Goal: Task Accomplishment & Management: Complete application form

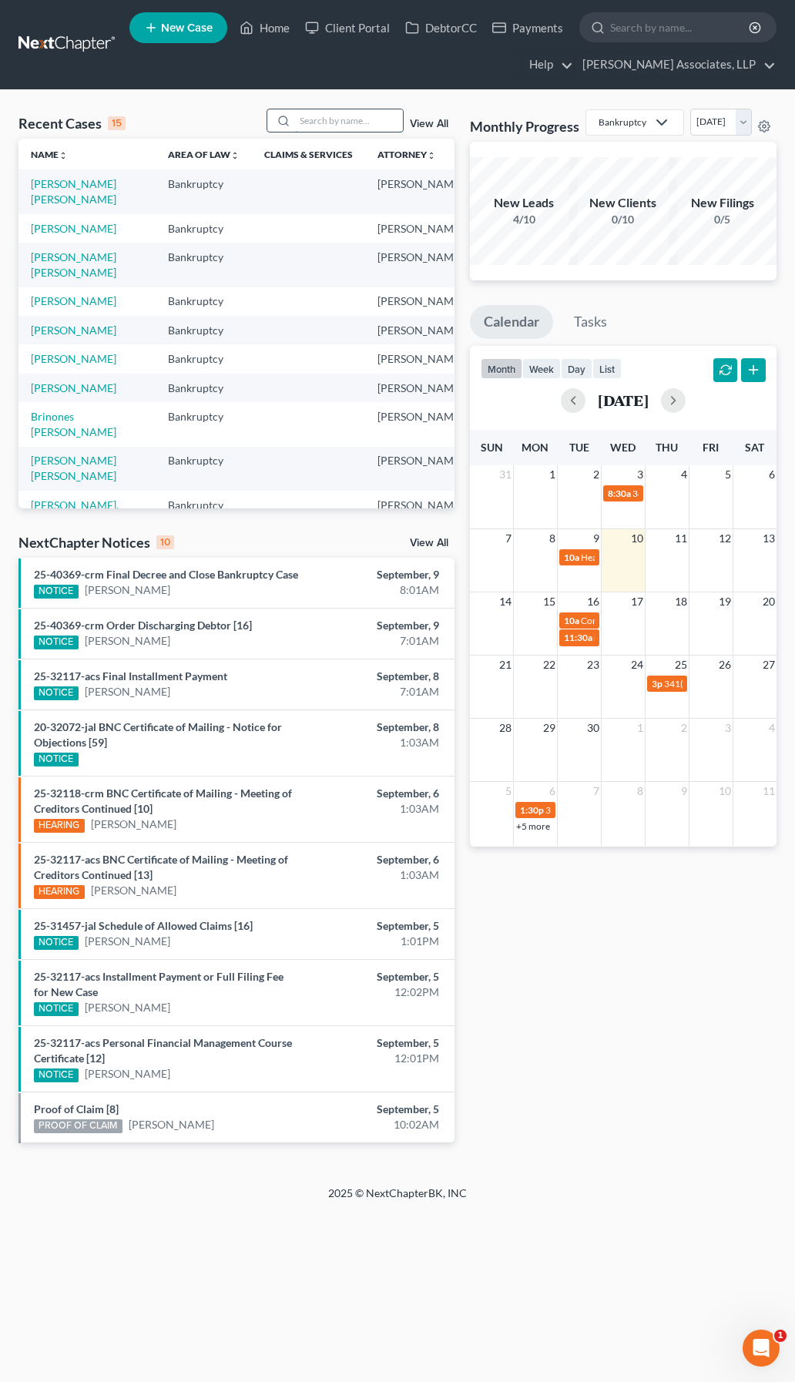
click at [300, 116] on input "search" at bounding box center [349, 120] width 108 height 22
type input "jenk"
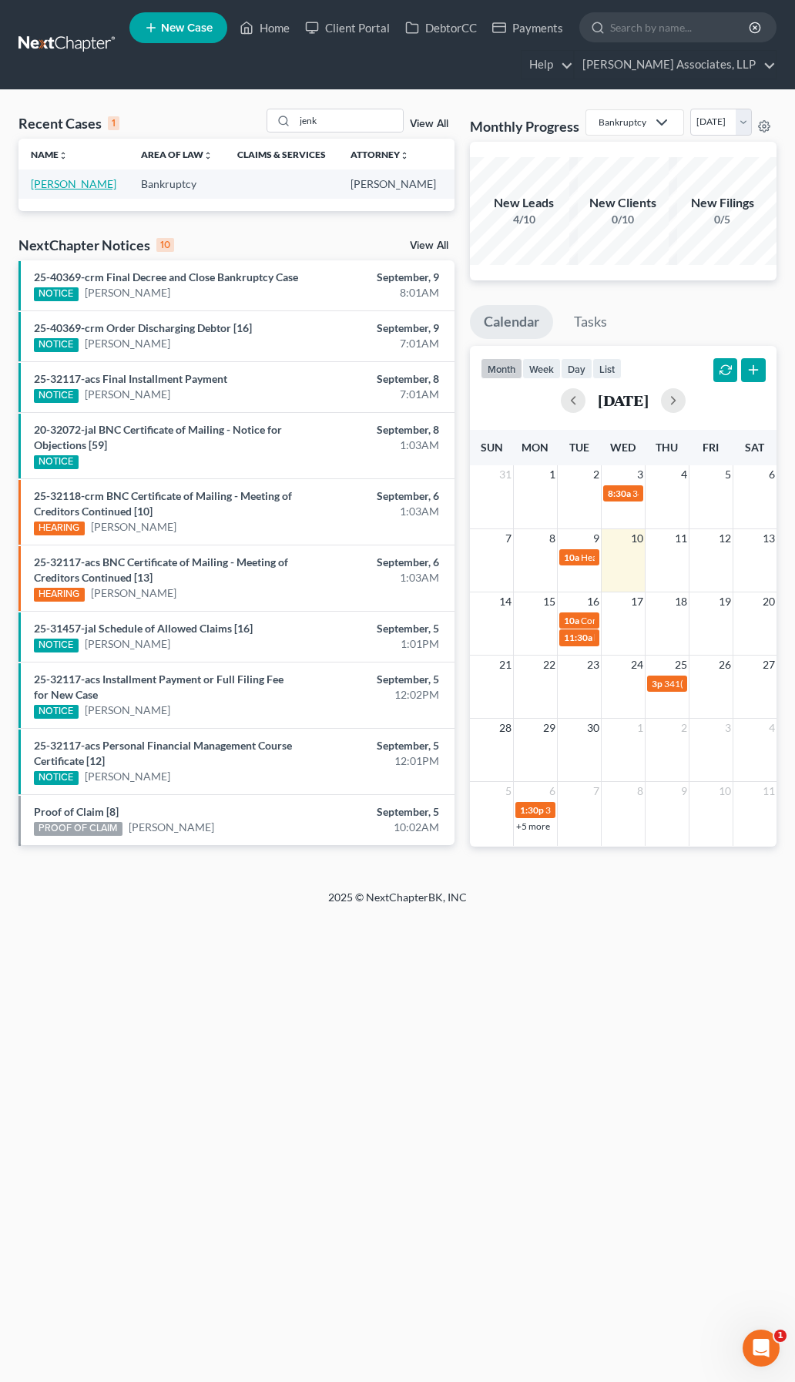
click at [51, 190] on link "[PERSON_NAME]" at bounding box center [74, 183] width 86 height 13
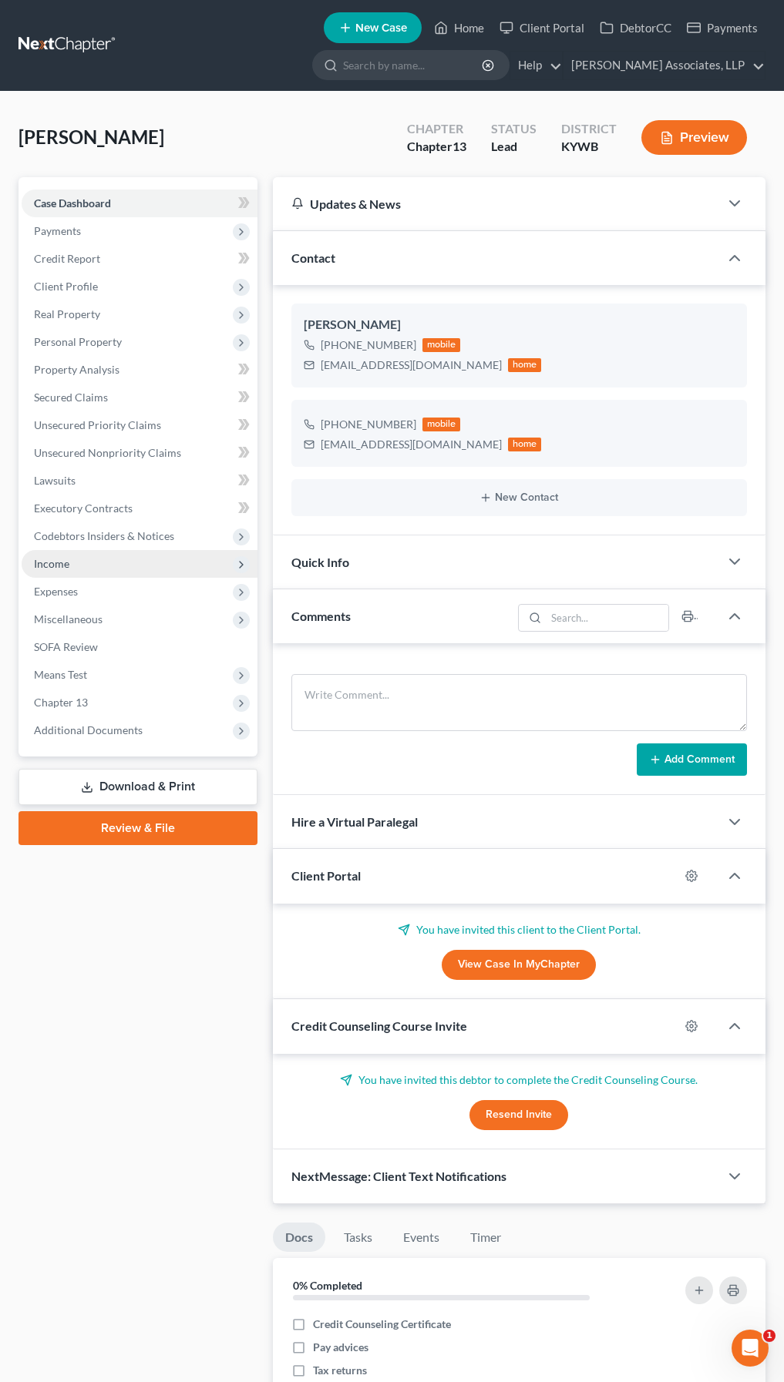
click at [79, 574] on span "Income" at bounding box center [140, 564] width 236 height 28
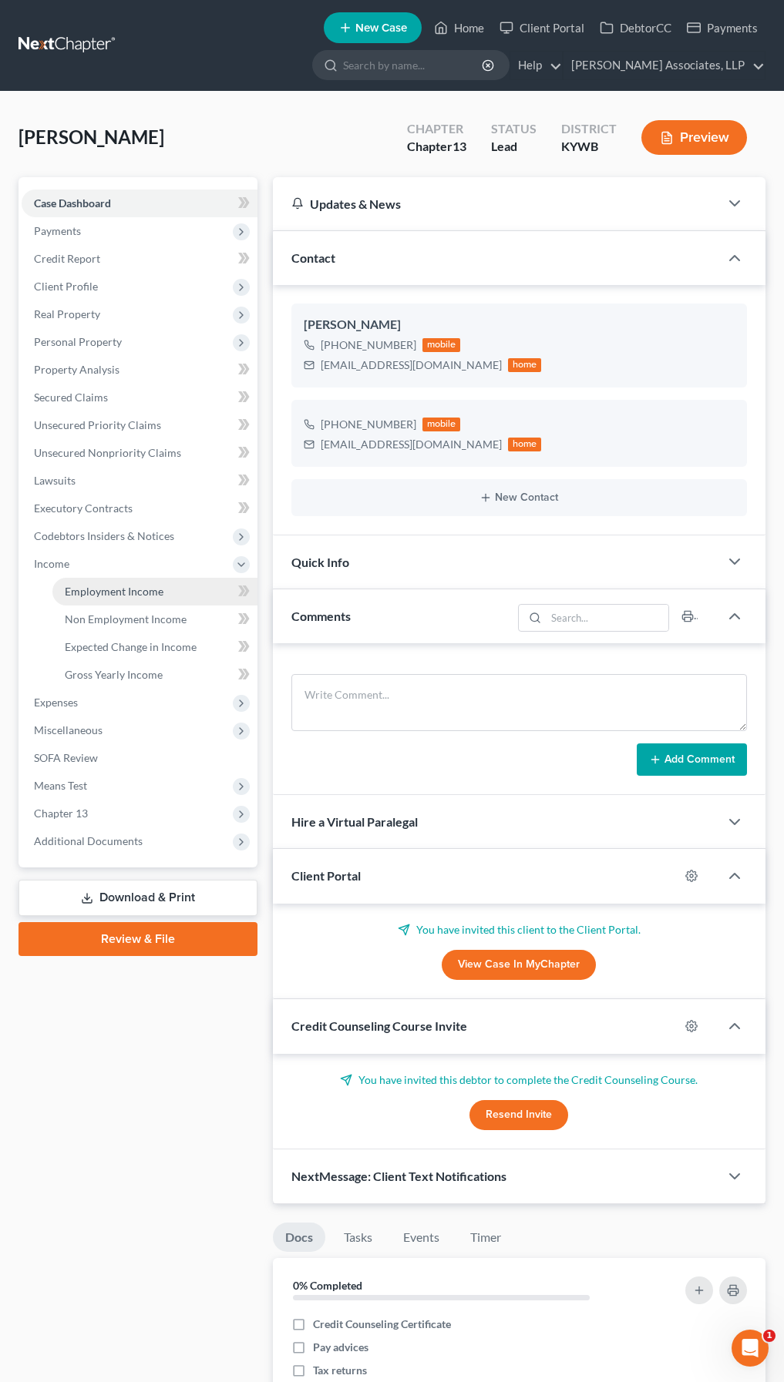
click at [135, 592] on span "Employment Income" at bounding box center [114, 591] width 99 height 13
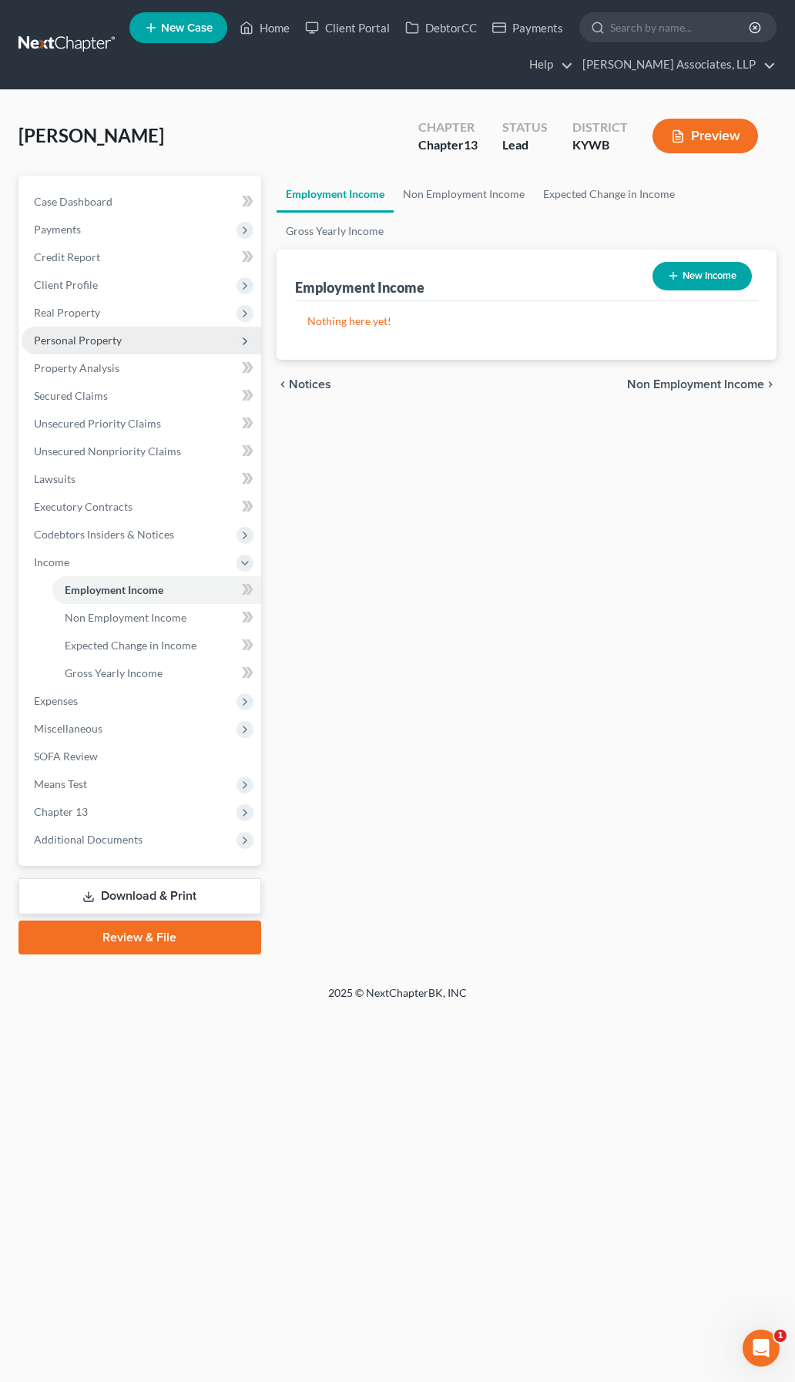
click at [86, 345] on span "Personal Property" at bounding box center [78, 340] width 88 height 13
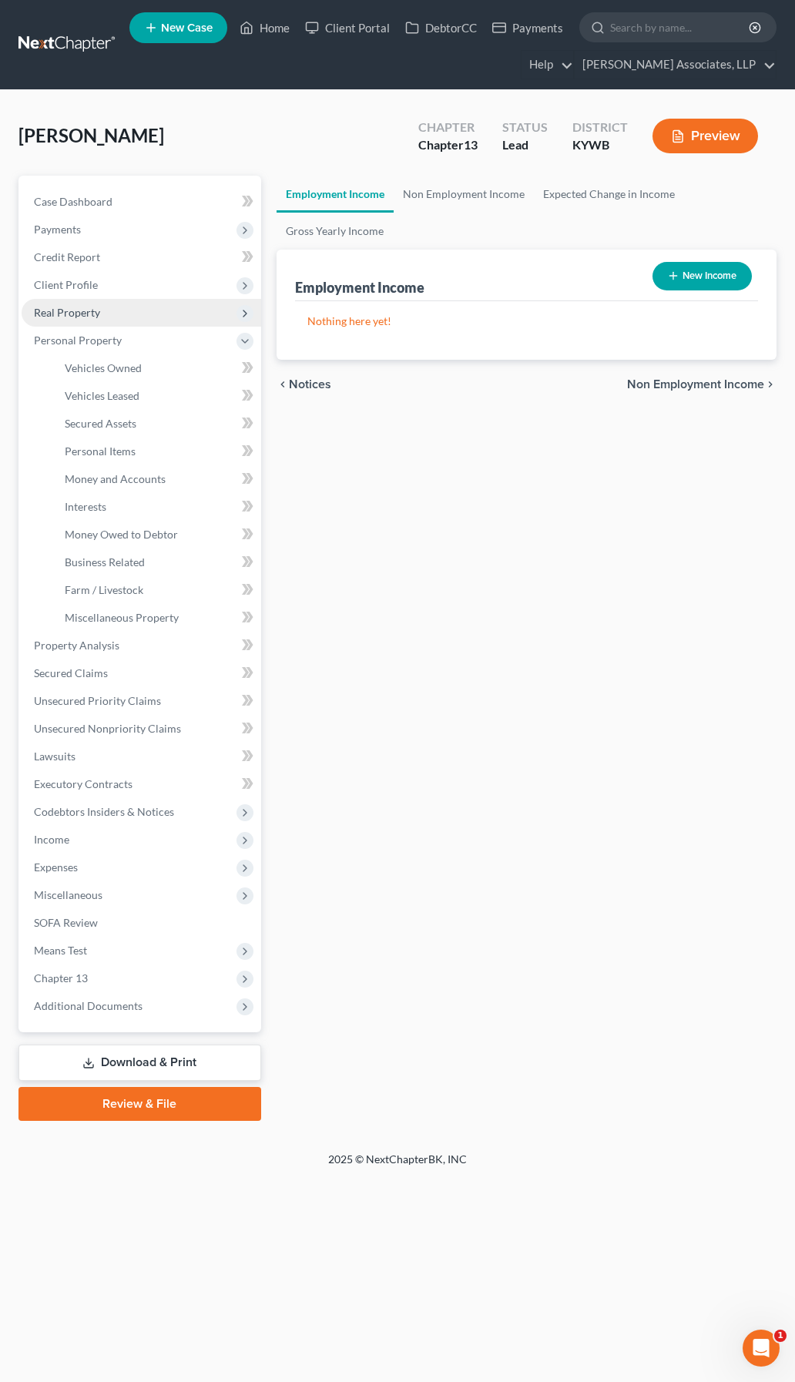
click at [89, 317] on span "Real Property" at bounding box center [67, 312] width 66 height 13
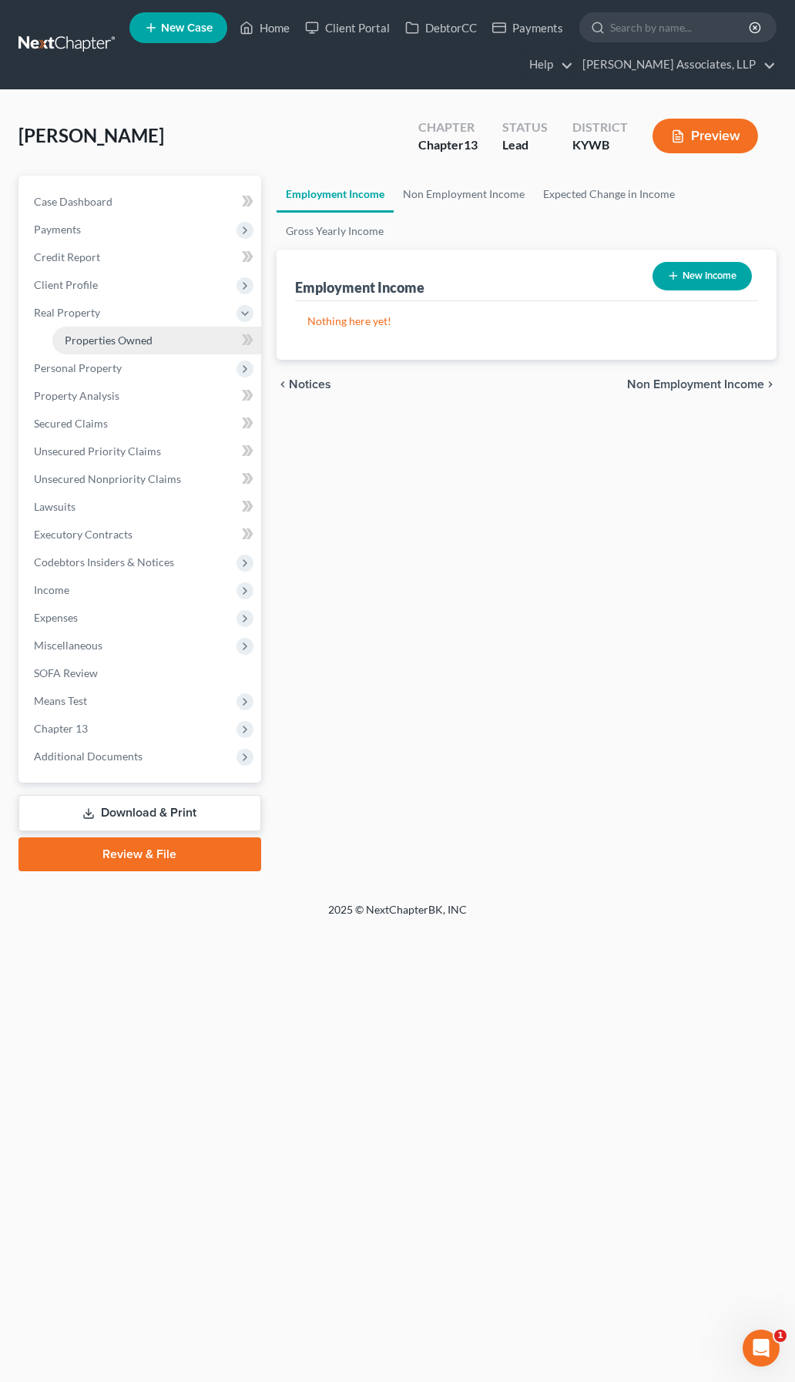
click at [112, 337] on span "Properties Owned" at bounding box center [109, 340] width 88 height 13
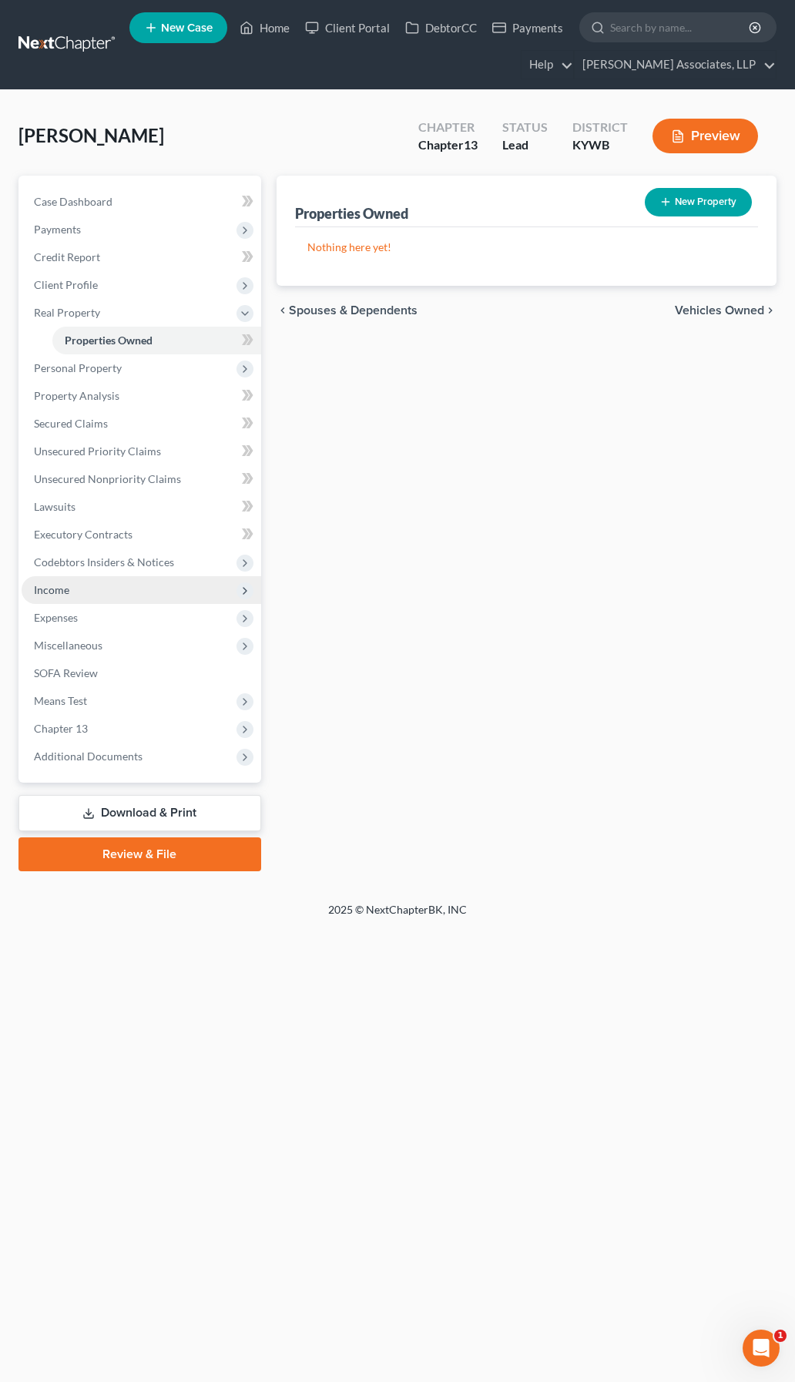
click at [70, 589] on span "Income" at bounding box center [142, 590] width 240 height 28
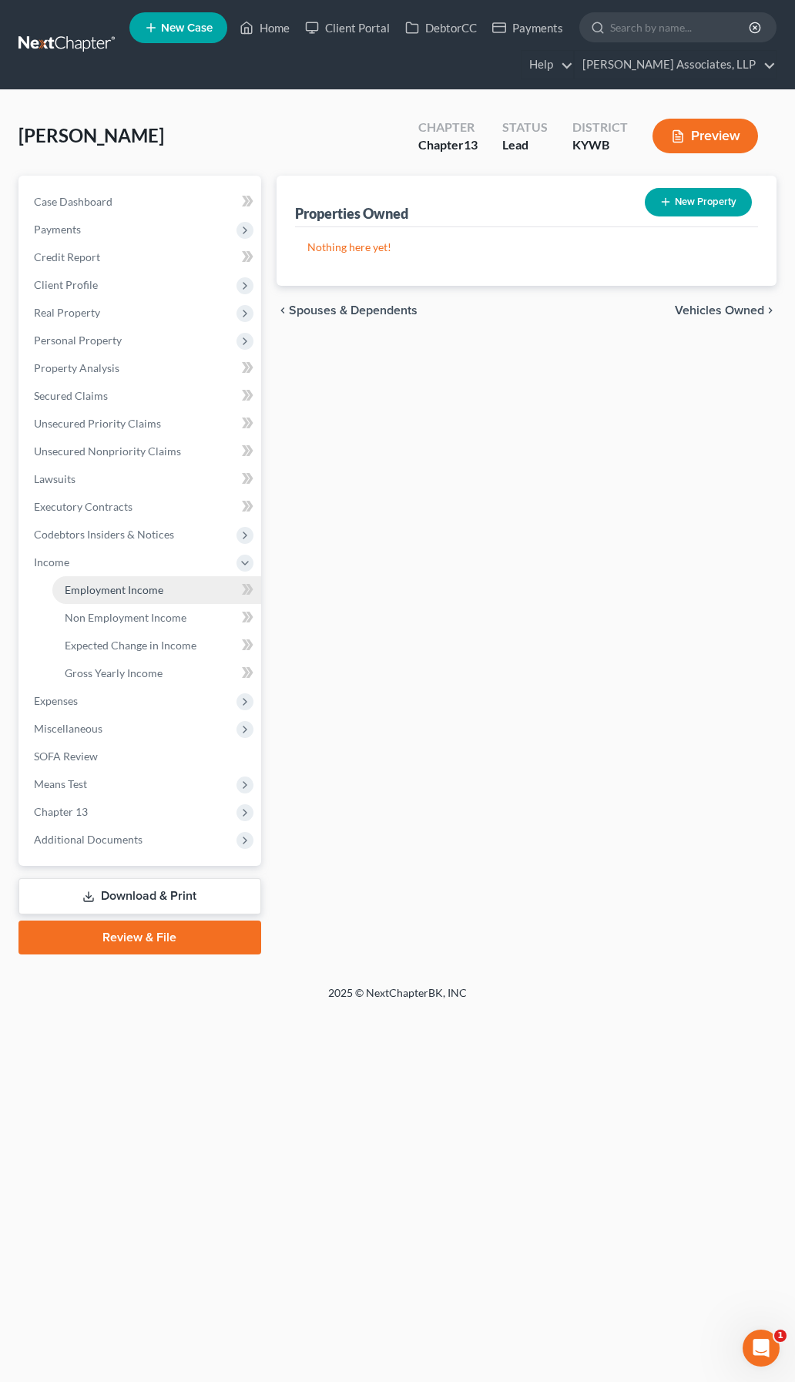
click at [136, 599] on link "Employment Income" at bounding box center [156, 590] width 209 height 28
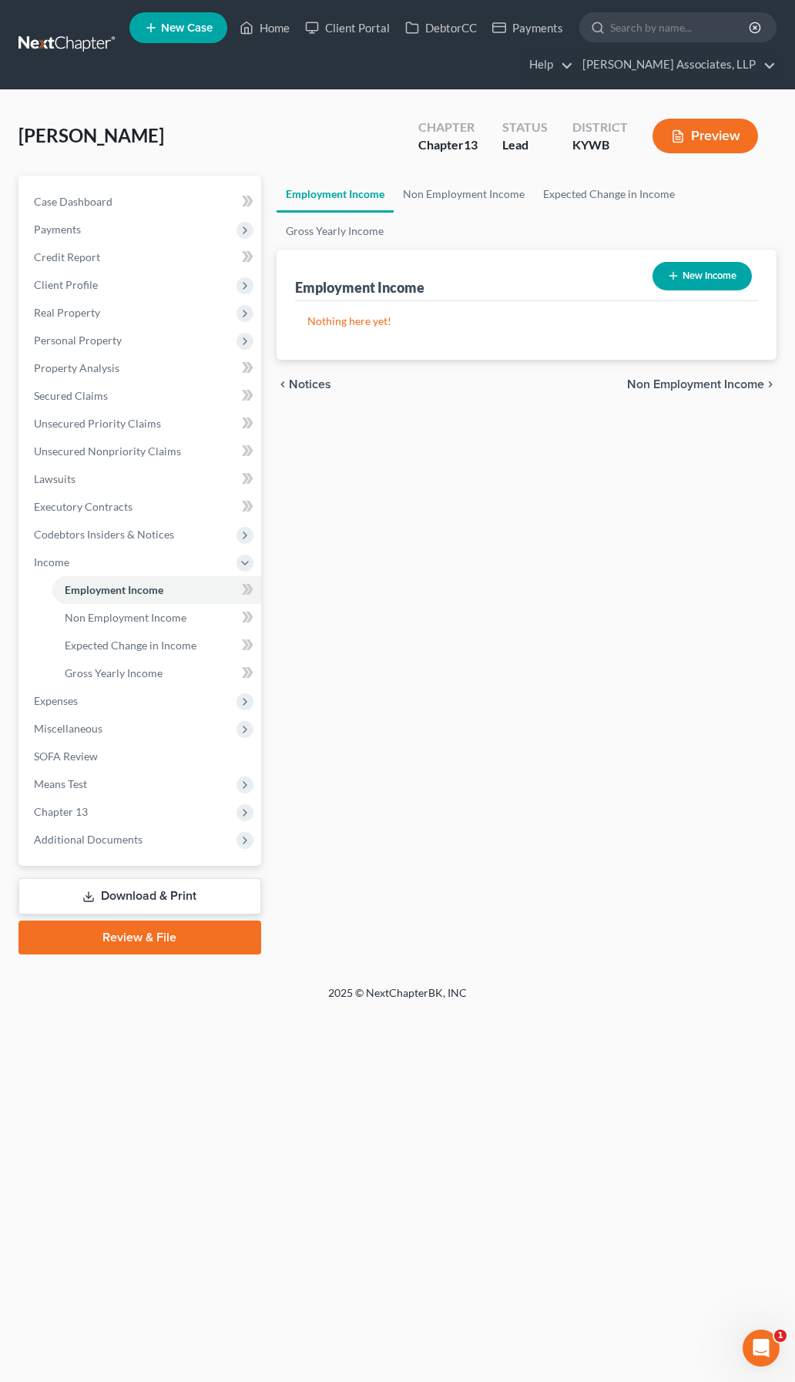
click at [703, 275] on button "New Income" at bounding box center [702, 276] width 99 height 29
select select "0"
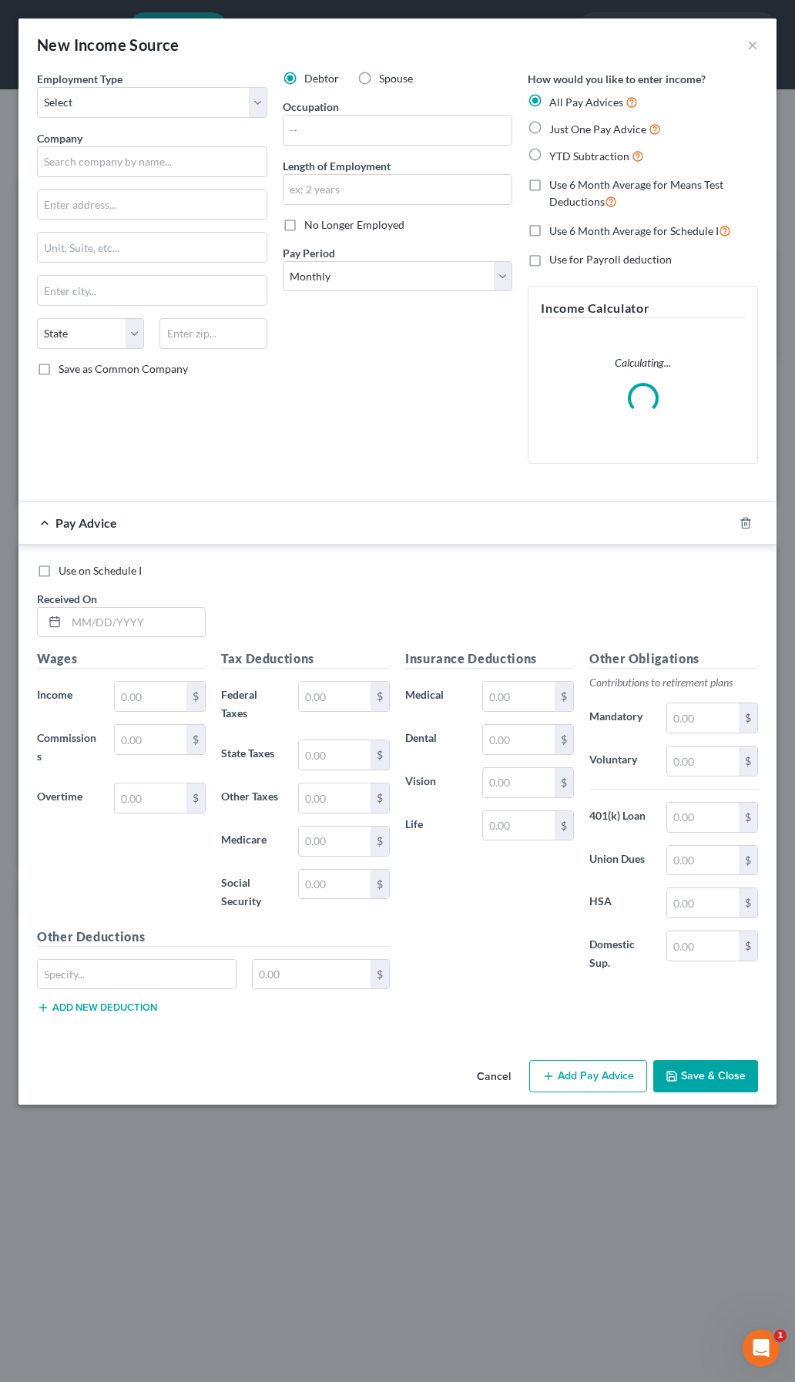
click at [379, 73] on label "Spouse" at bounding box center [396, 78] width 34 height 15
click at [385, 73] on input "Spouse" at bounding box center [390, 76] width 10 height 10
radio input "true"
click at [184, 106] on select "Select Full or Part Time Employment Self Employment" at bounding box center [152, 102] width 230 height 31
select select "0"
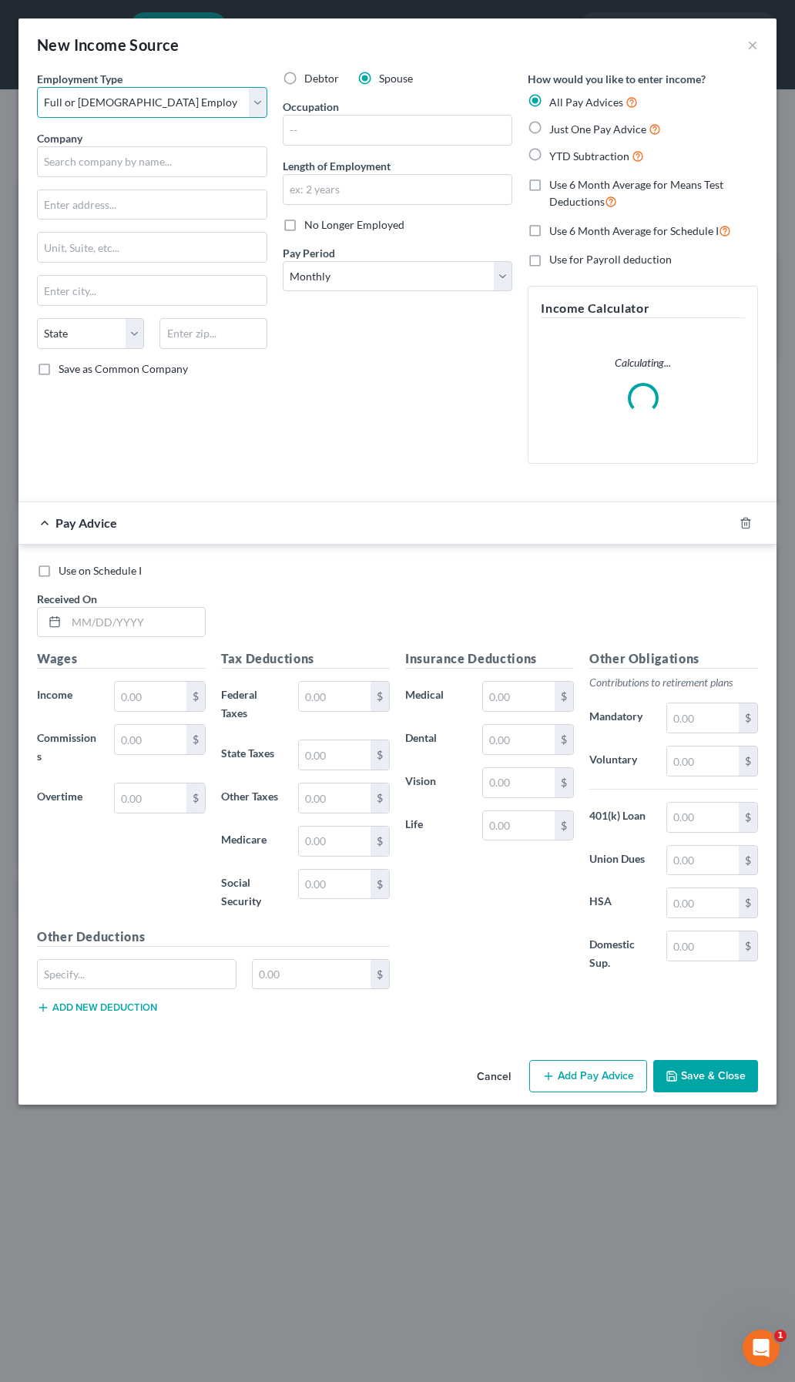
click at [37, 87] on select "Select Full or Part Time Employment Self Employment" at bounding box center [152, 102] width 230 height 31
click at [87, 212] on input "text" at bounding box center [152, 204] width 229 height 29
click at [95, 166] on input "text" at bounding box center [152, 161] width 230 height 31
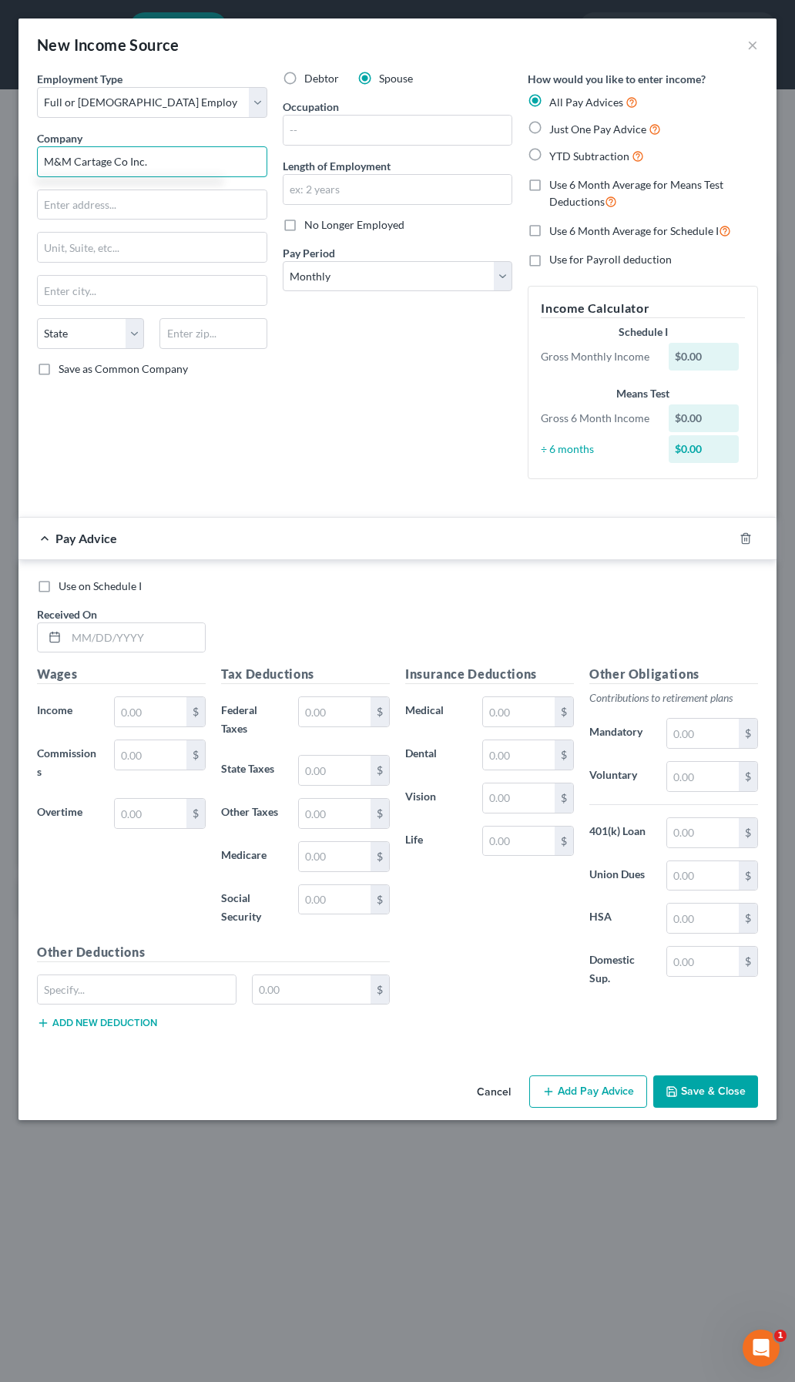
type input "M&M Cartage Co Inc."
type input "6220 Geil Lane"
type input "Louisville, KY 40242"
type input "k"
type input "Louisville"
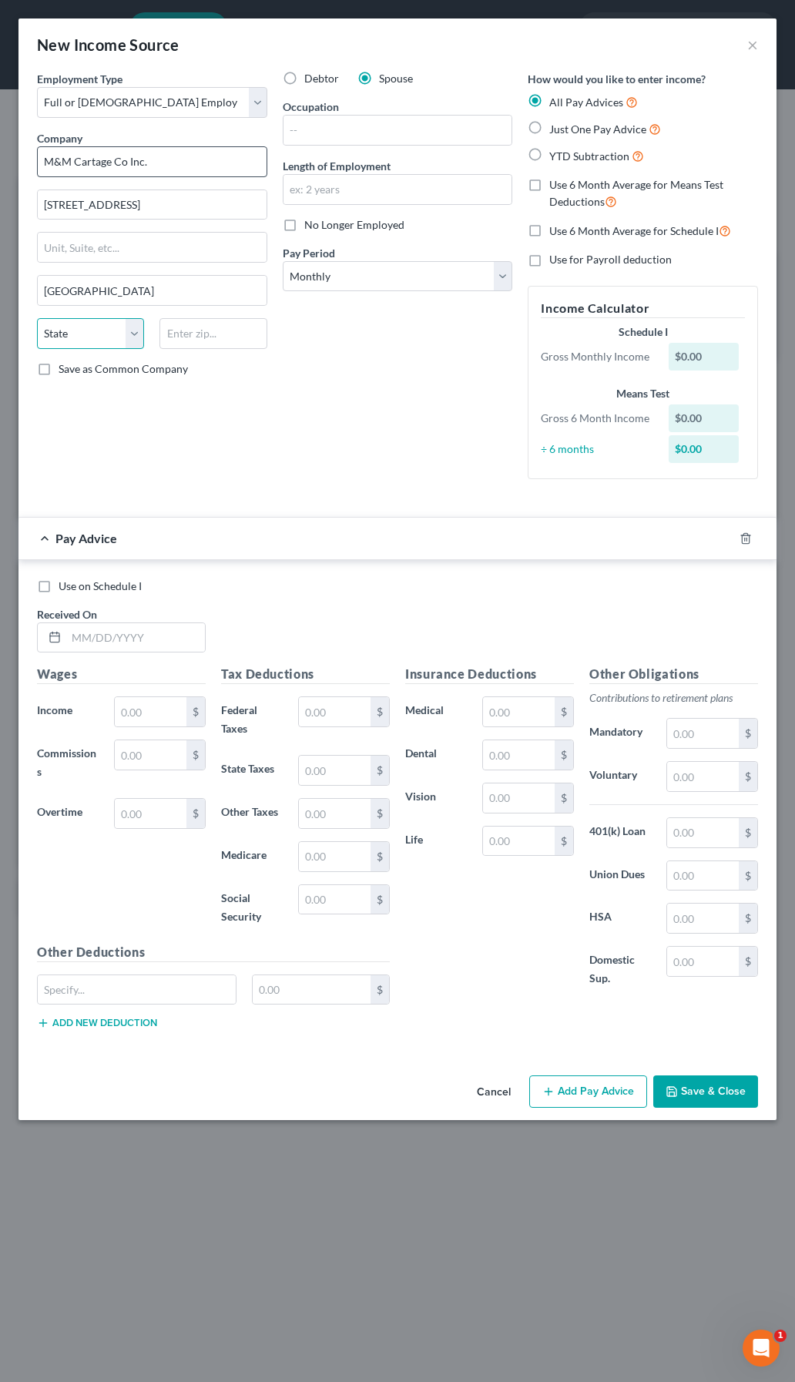
select select "17"
type input "40219"
select select "18"
click at [549, 157] on label "YTD Subtraction" at bounding box center [596, 156] width 95 height 18
click at [555, 157] on input "YTD Subtraction" at bounding box center [560, 152] width 10 height 10
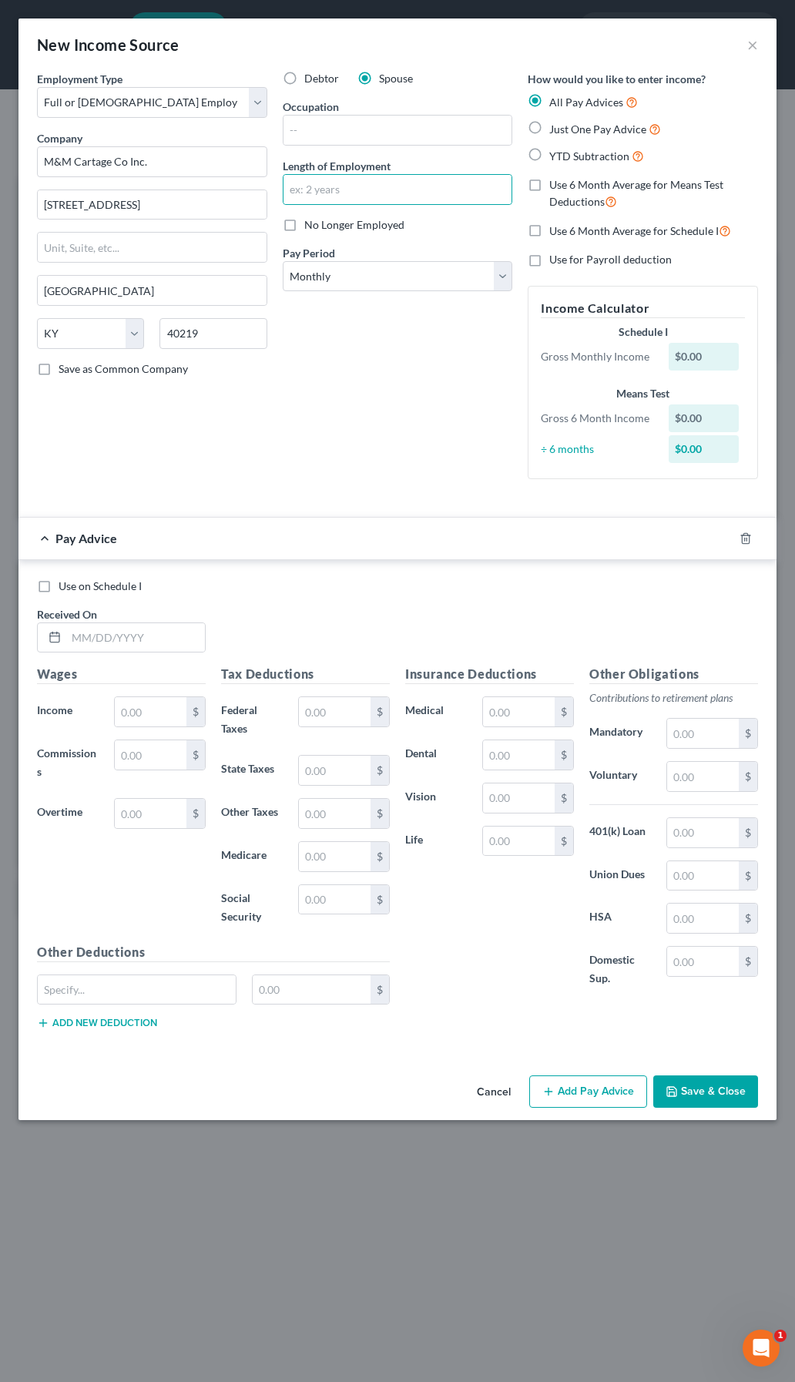
radio input "true"
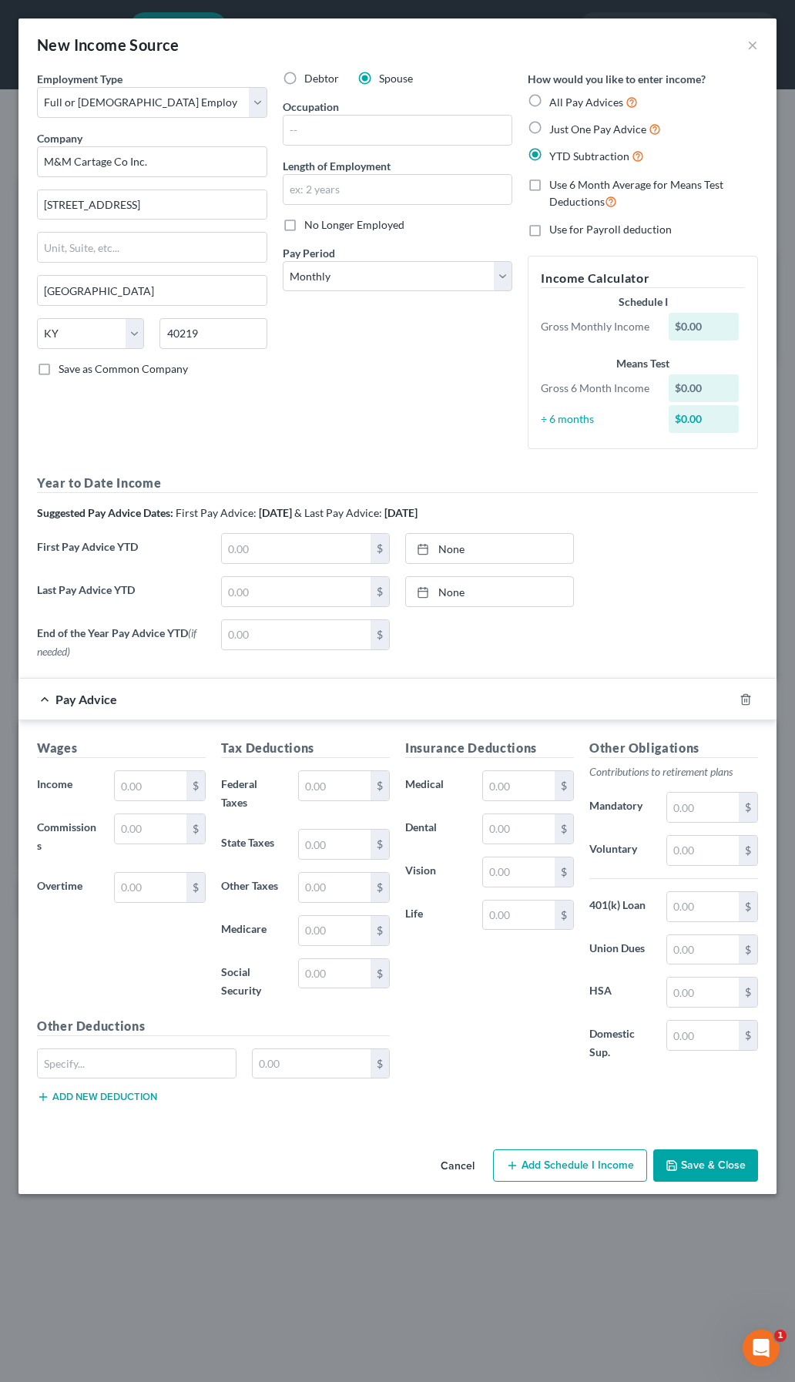
click at [549, 182] on label "Use 6 Month Average for Means Test Deductions" at bounding box center [653, 193] width 209 height 33
click at [555, 182] on input "Use 6 Month Average for Means Test Deductions" at bounding box center [560, 182] width 10 height 10
checkbox input "true"
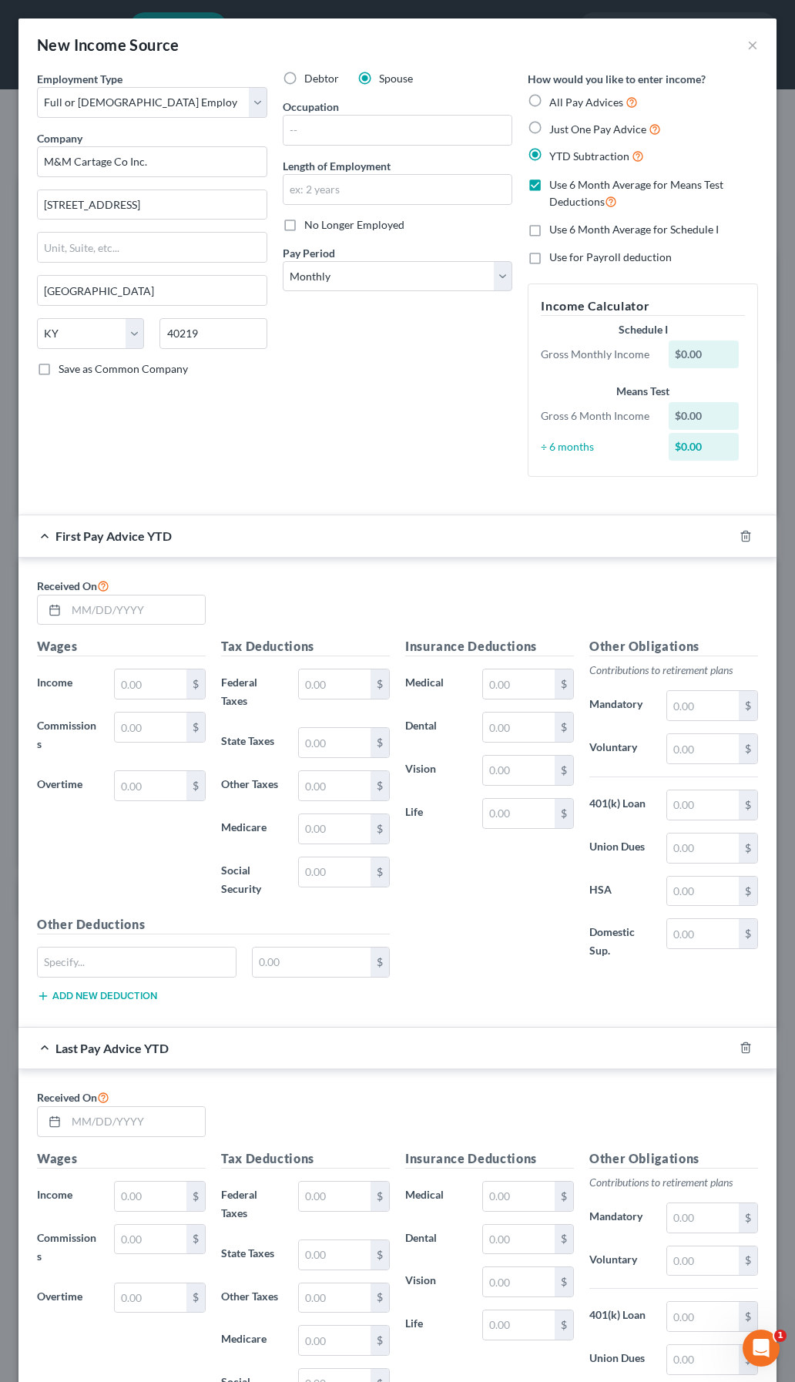
click at [549, 232] on label "Use 6 Month Average for Schedule I" at bounding box center [633, 229] width 169 height 15
click at [555, 232] on input "Use 6 Month Average for Schedule I" at bounding box center [560, 227] width 10 height 10
checkbox input "true"
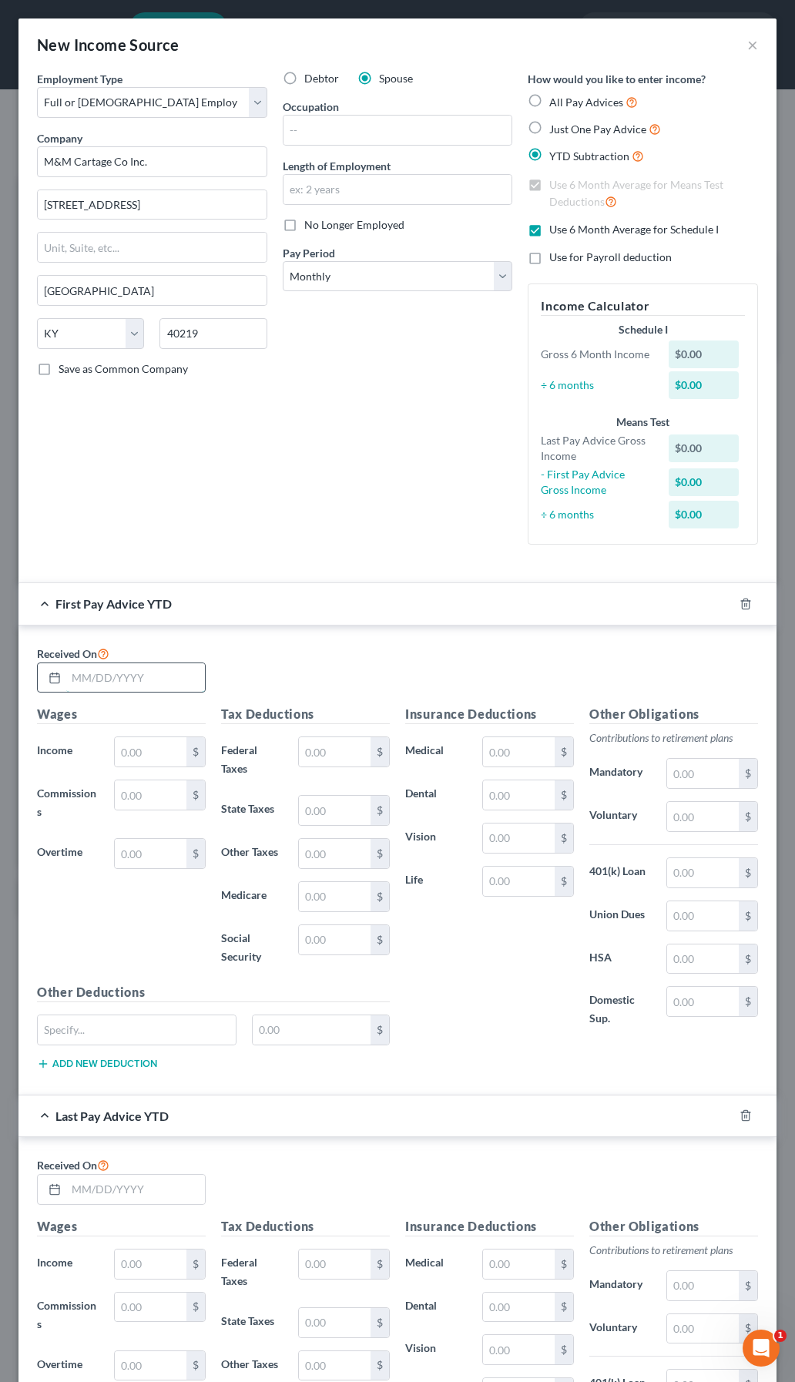
click at [140, 680] on input "text" at bounding box center [135, 677] width 139 height 29
type input "2/28/2025"
click at [149, 759] on input "text" at bounding box center [151, 751] width 72 height 29
type input "10,468.74"
click at [328, 753] on input "text" at bounding box center [335, 751] width 72 height 29
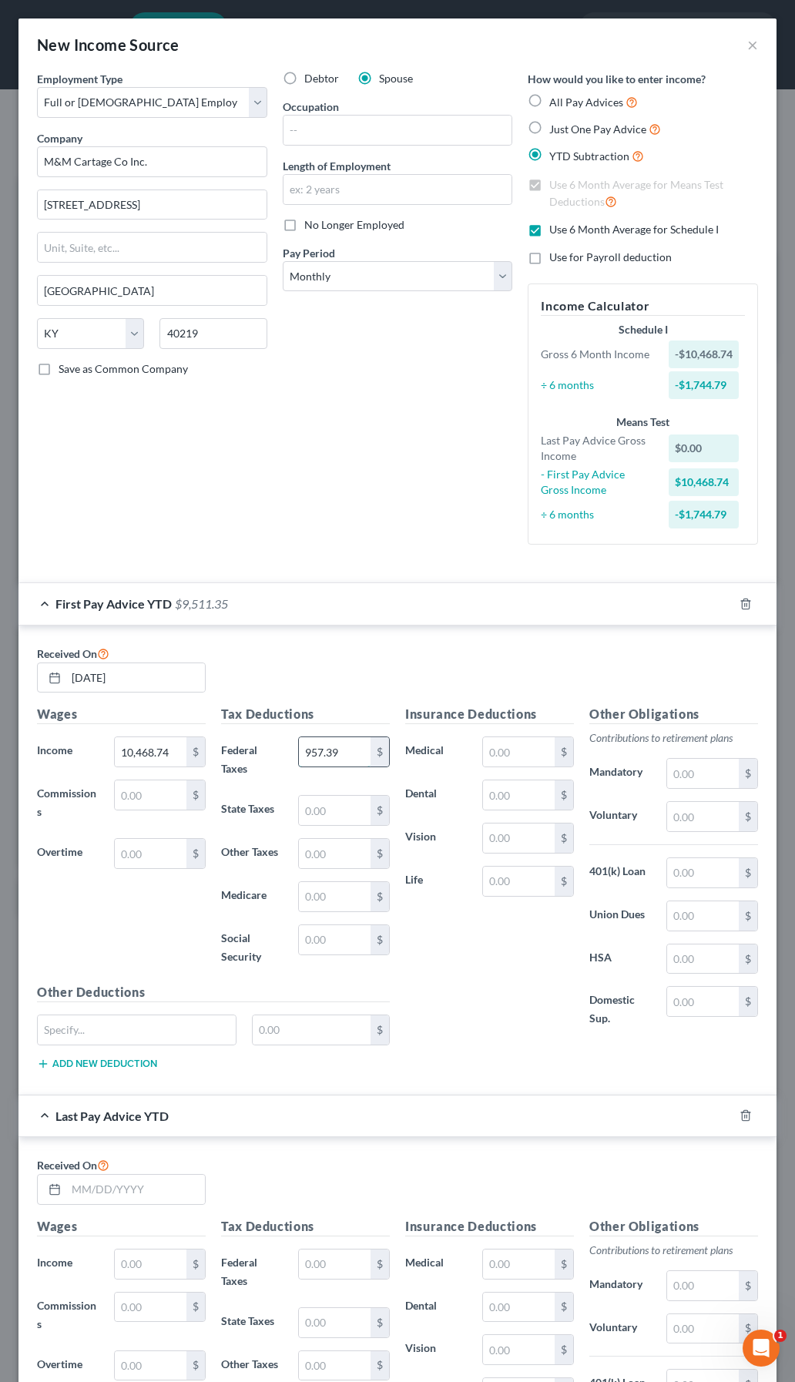
type input "957.39"
type input "370.66"
type input "230.31"
type input "145.56"
type input "622.41"
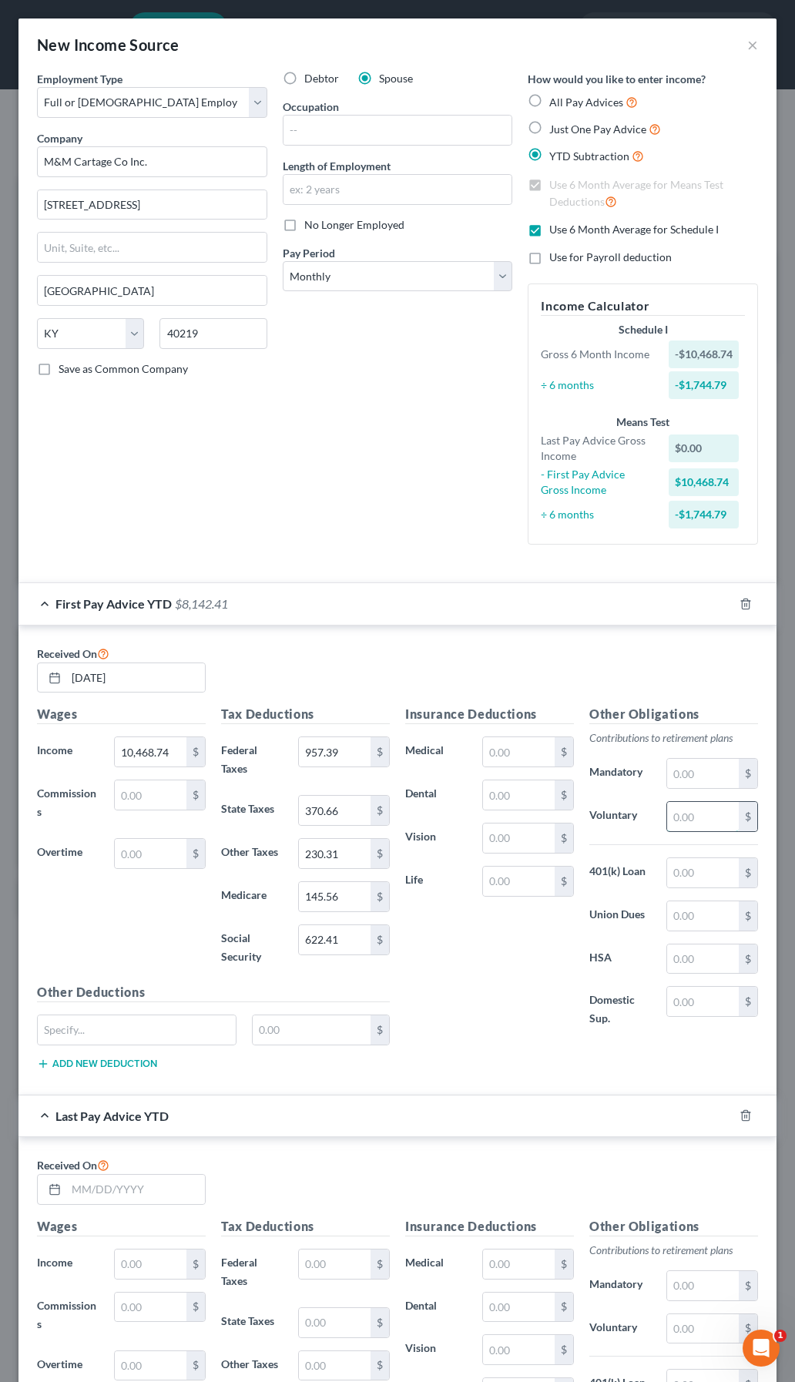
click at [667, 821] on input "text" at bounding box center [703, 816] width 72 height 29
type input "205.85"
click at [141, 1031] on input "text" at bounding box center [137, 1029] width 198 height 29
type input "Accident Ins"
type input "35.10"
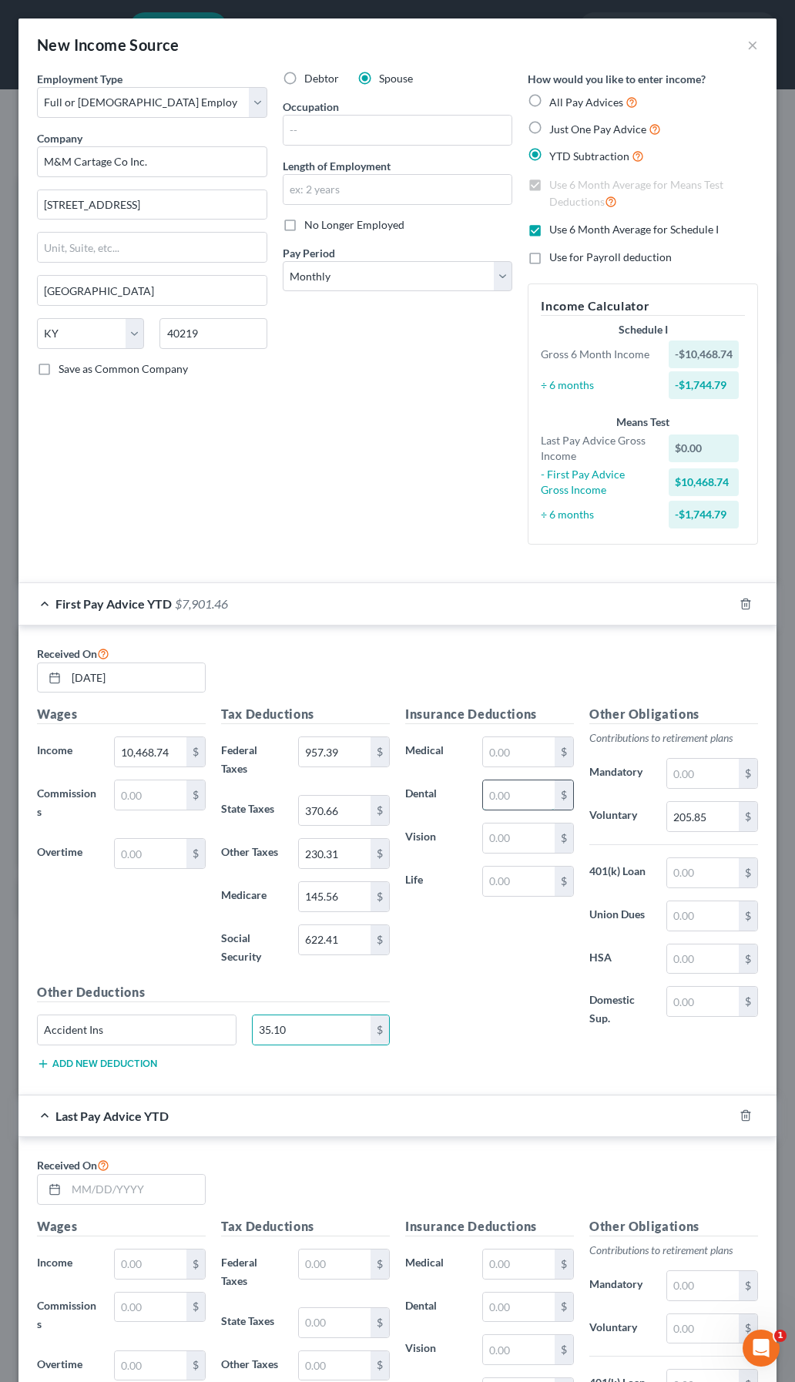
click at [489, 795] on input "text" at bounding box center [519, 794] width 72 height 29
type input "43.74"
click at [690, 957] on input "text" at bounding box center [703, 959] width 72 height 29
type input "181.71"
click at [492, 755] on input "text" at bounding box center [519, 751] width 72 height 29
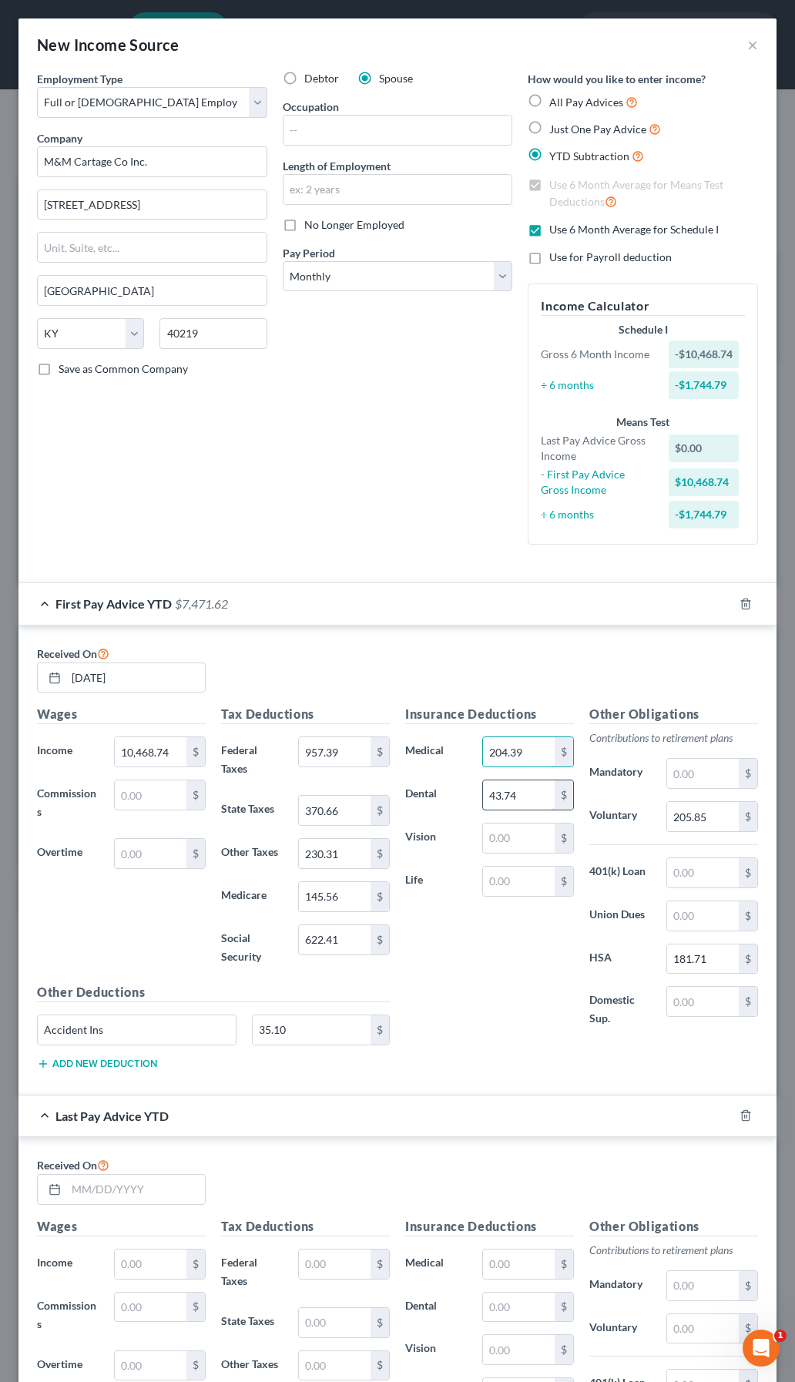
type input "204.39"
click at [485, 884] on input "text" at bounding box center [519, 881] width 72 height 29
type input "19.80"
click at [138, 1071] on div "Other Deductions Accident Ins 35.10 $ Add new deduction" at bounding box center [213, 1032] width 368 height 99
click at [138, 1064] on button "Add new deduction" at bounding box center [97, 1064] width 120 height 12
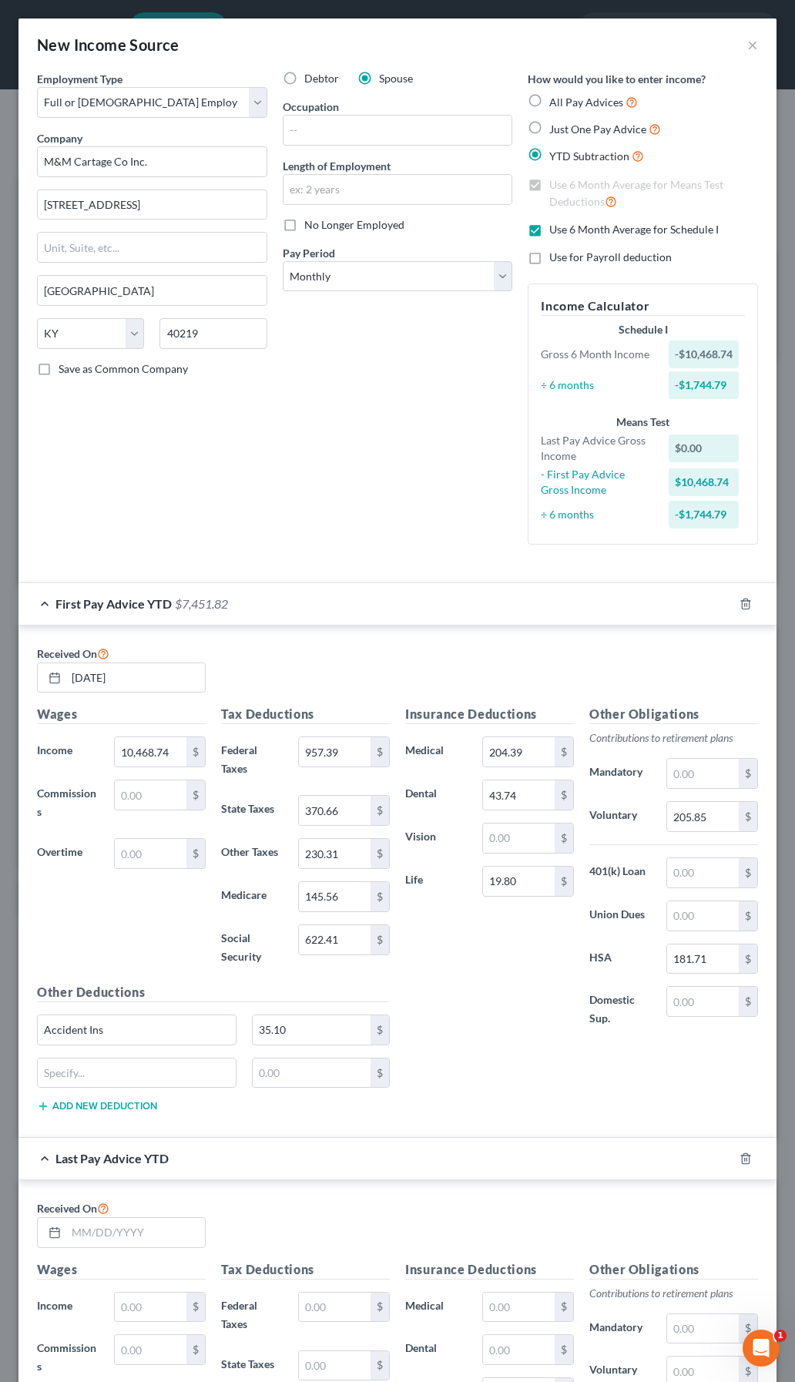
click at [137, 1105] on button "Add new deduction" at bounding box center [97, 1106] width 120 height 12
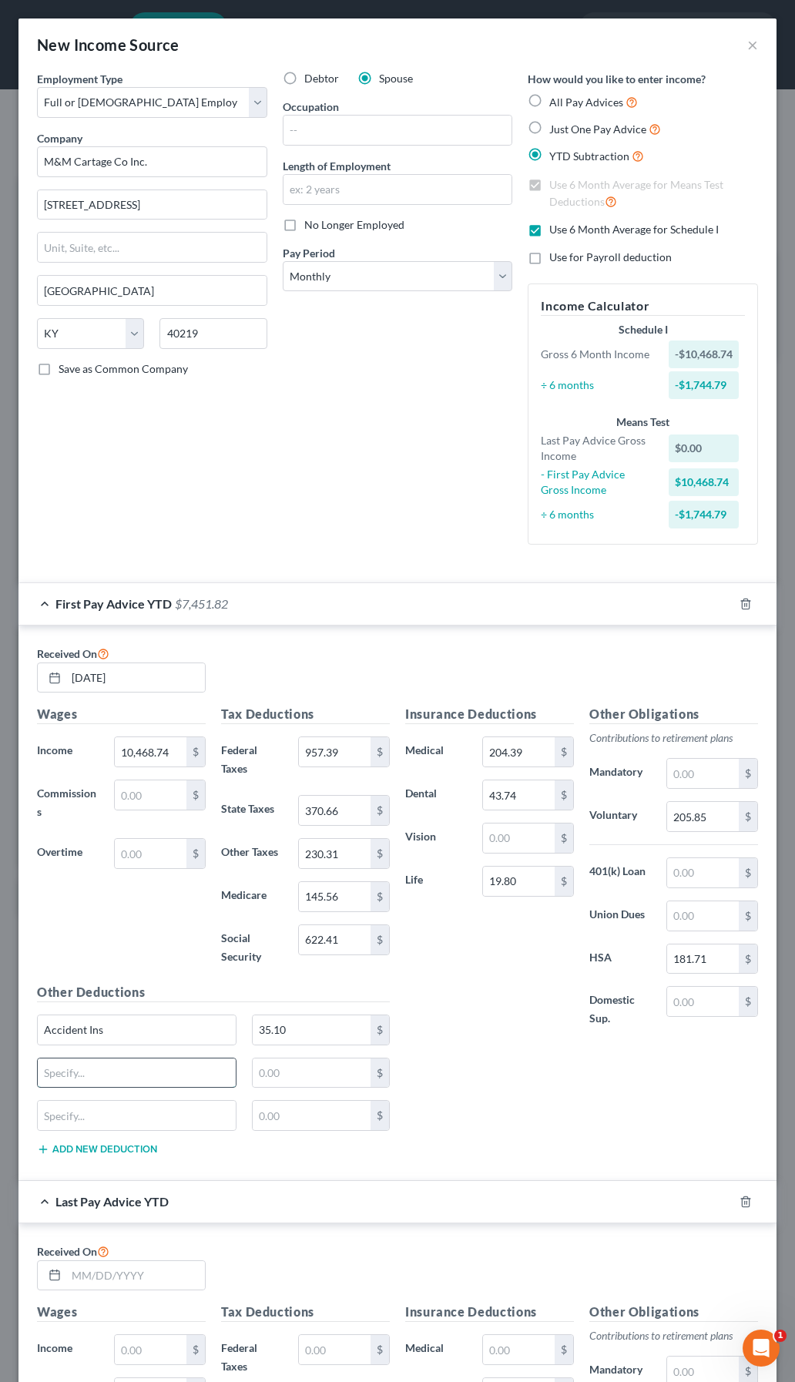
click at [135, 1078] on input "text" at bounding box center [137, 1073] width 198 height 29
type input "LTD"
type input "43.29"
type input "Misc"
type input "600"
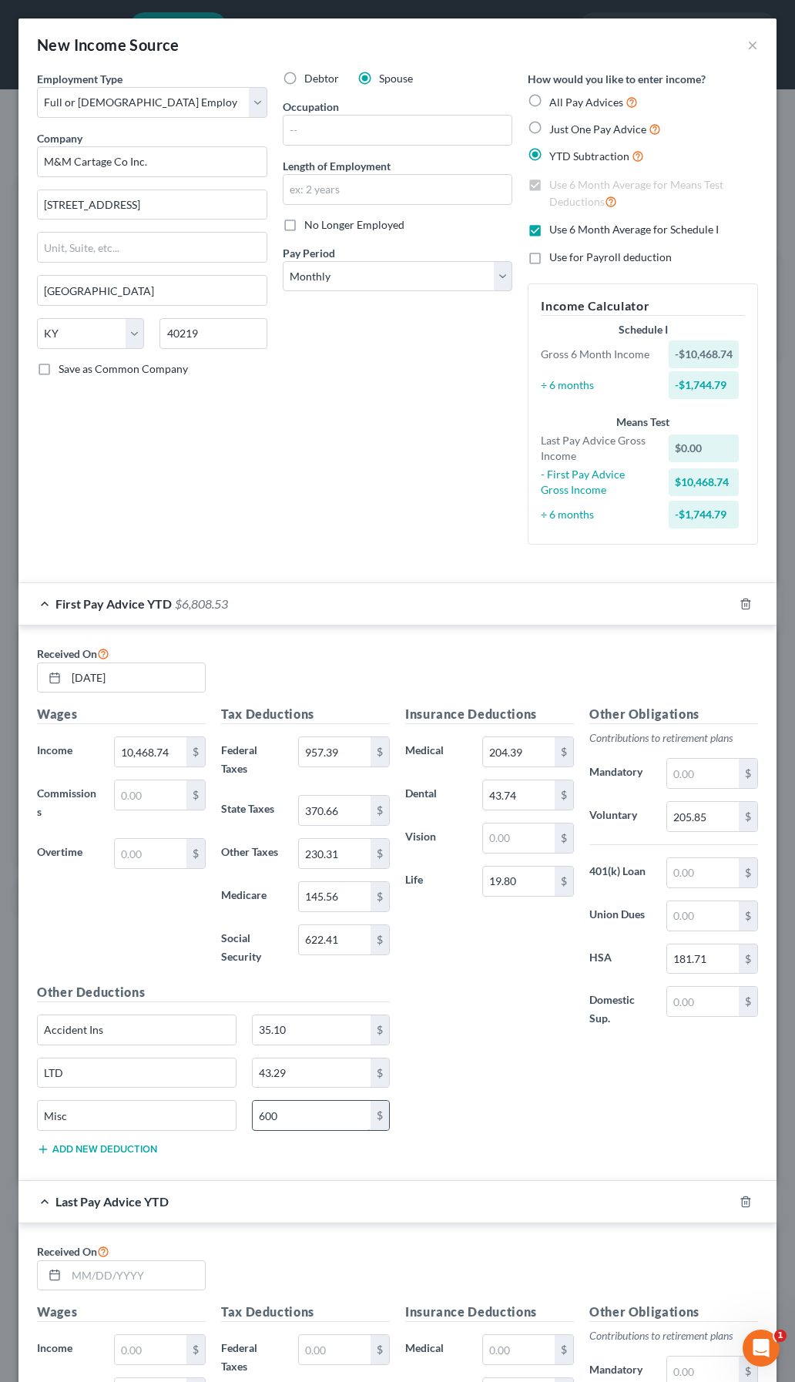
click at [326, 1122] on input "600" at bounding box center [312, 1115] width 118 height 29
type input "60.0"
click at [123, 1151] on button "Add new deduction" at bounding box center [97, 1149] width 120 height 12
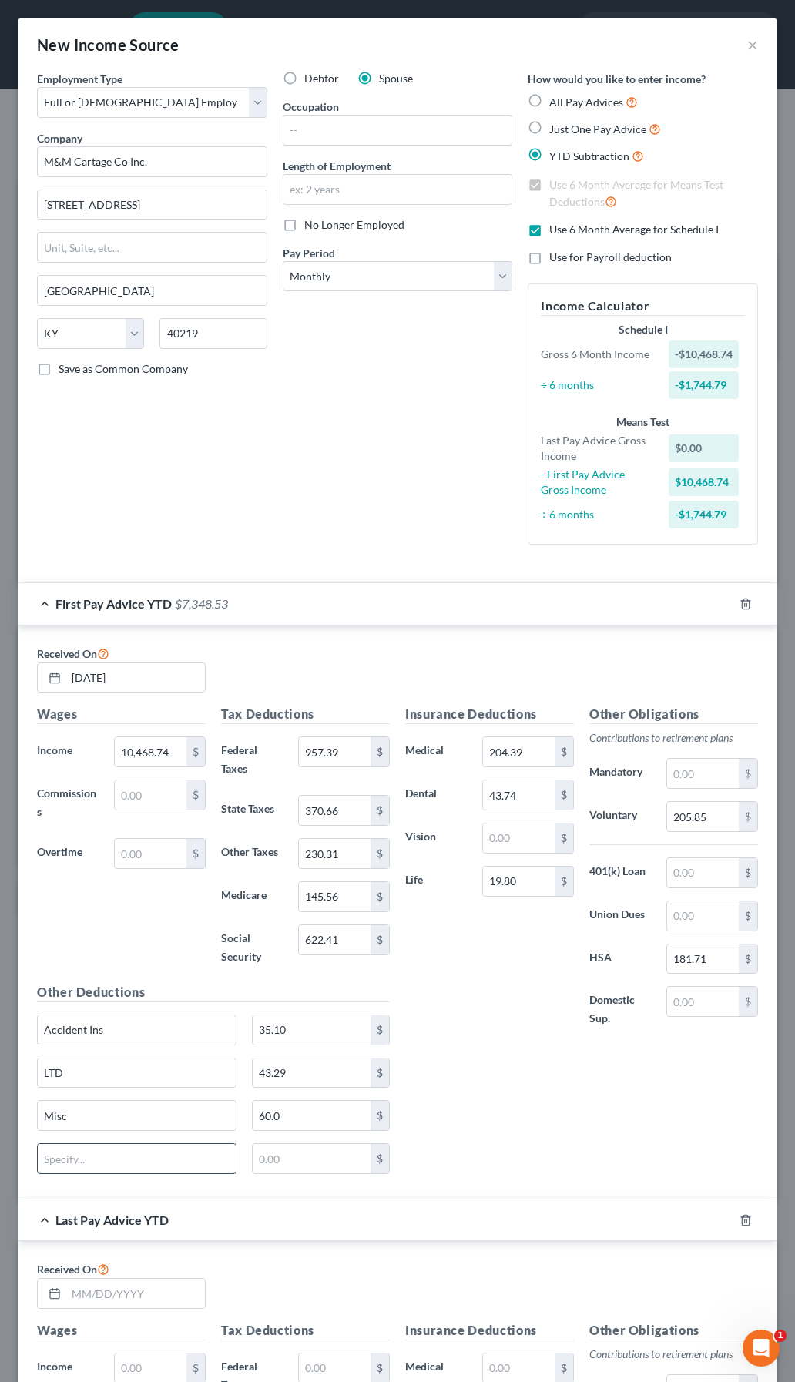
click at [122, 1168] on input "text" at bounding box center [137, 1158] width 198 height 29
type input "29.70"
click at [168, 1162] on input "text" at bounding box center [137, 1158] width 198 height 29
type input "STD"
type input "157.05"
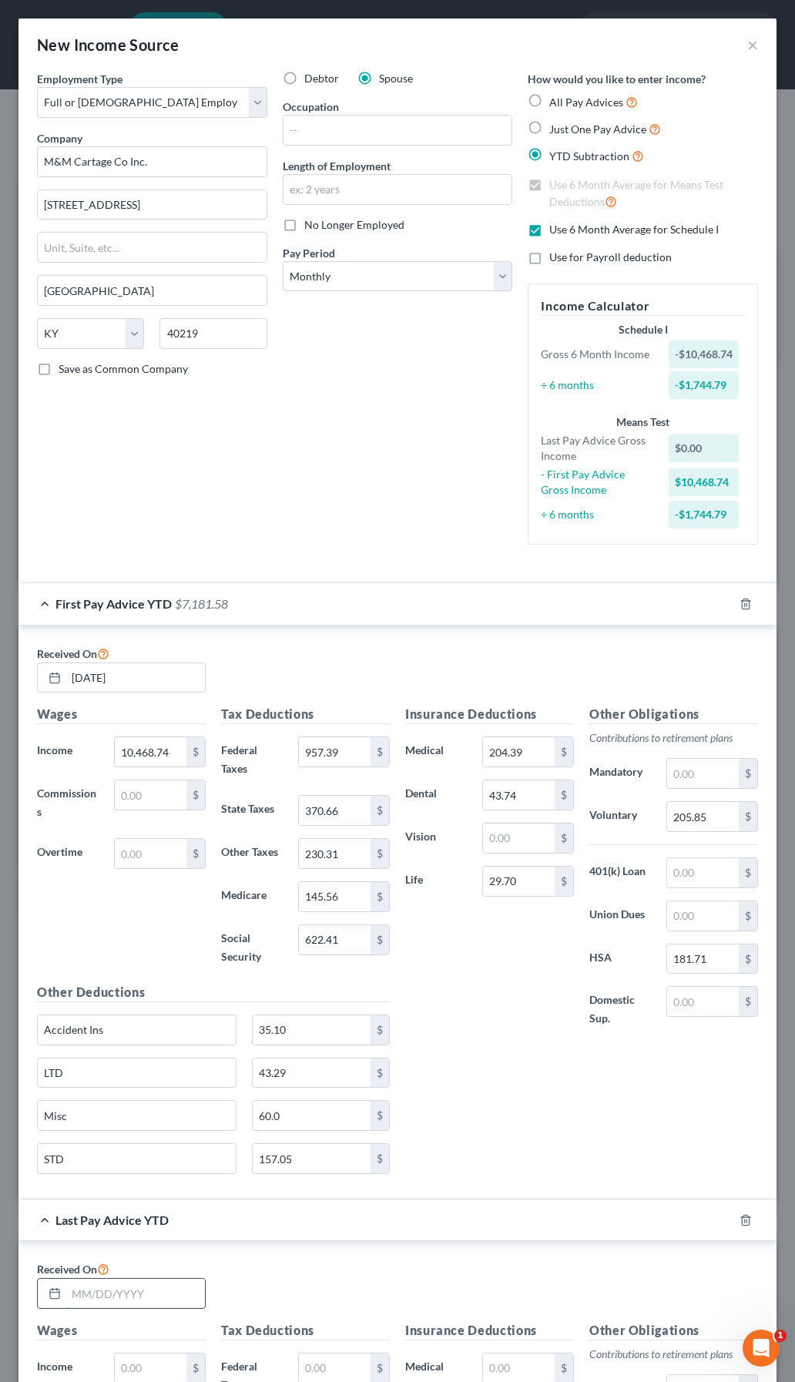
click at [178, 1296] on input "text" at bounding box center [135, 1293] width 139 height 29
type input "8/29/2025"
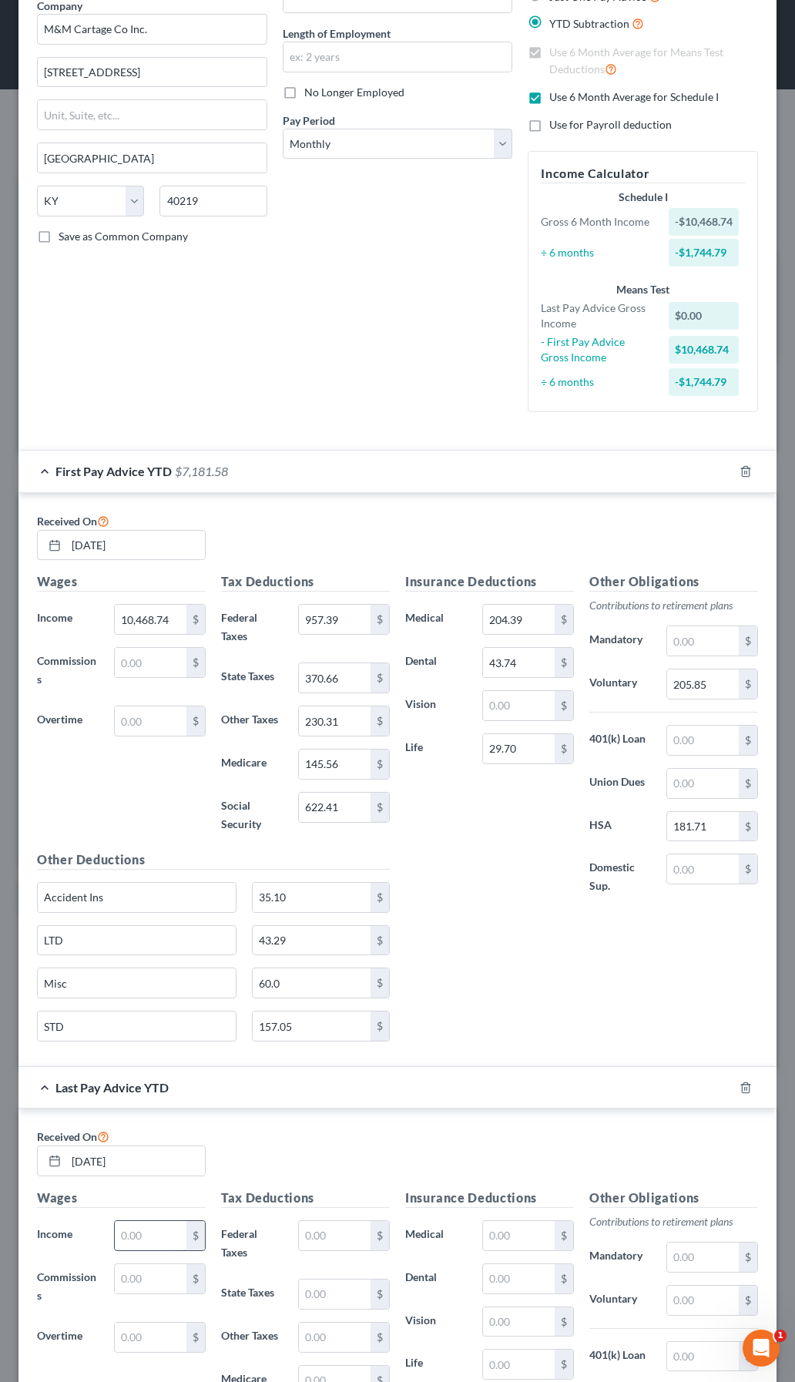
scroll to position [154, 0]
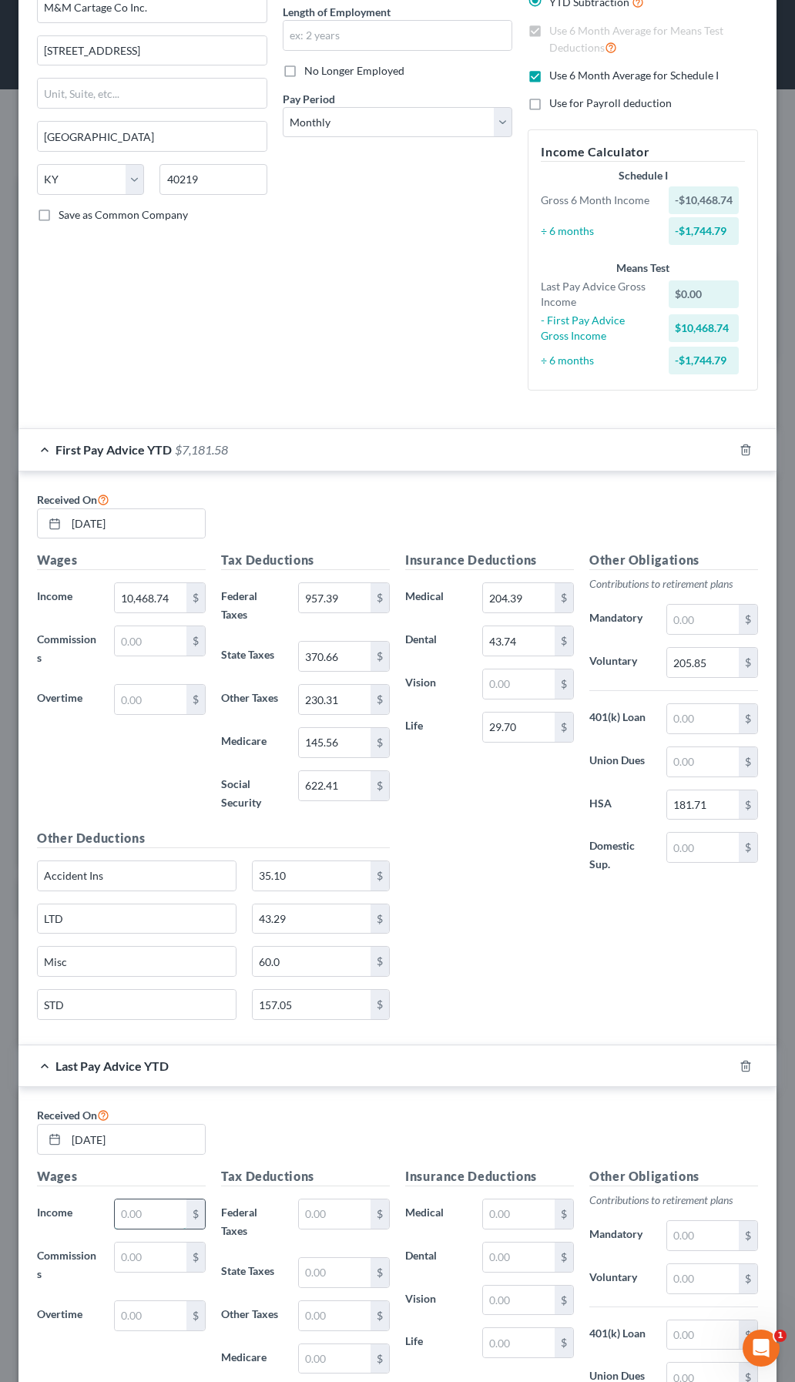
click at [158, 1206] on input "text" at bounding box center [151, 1214] width 72 height 29
type input "35,290.38"
click at [308, 1203] on input "text" at bounding box center [335, 1214] width 72 height 29
type input "3,244.36"
type input "1,252.68"
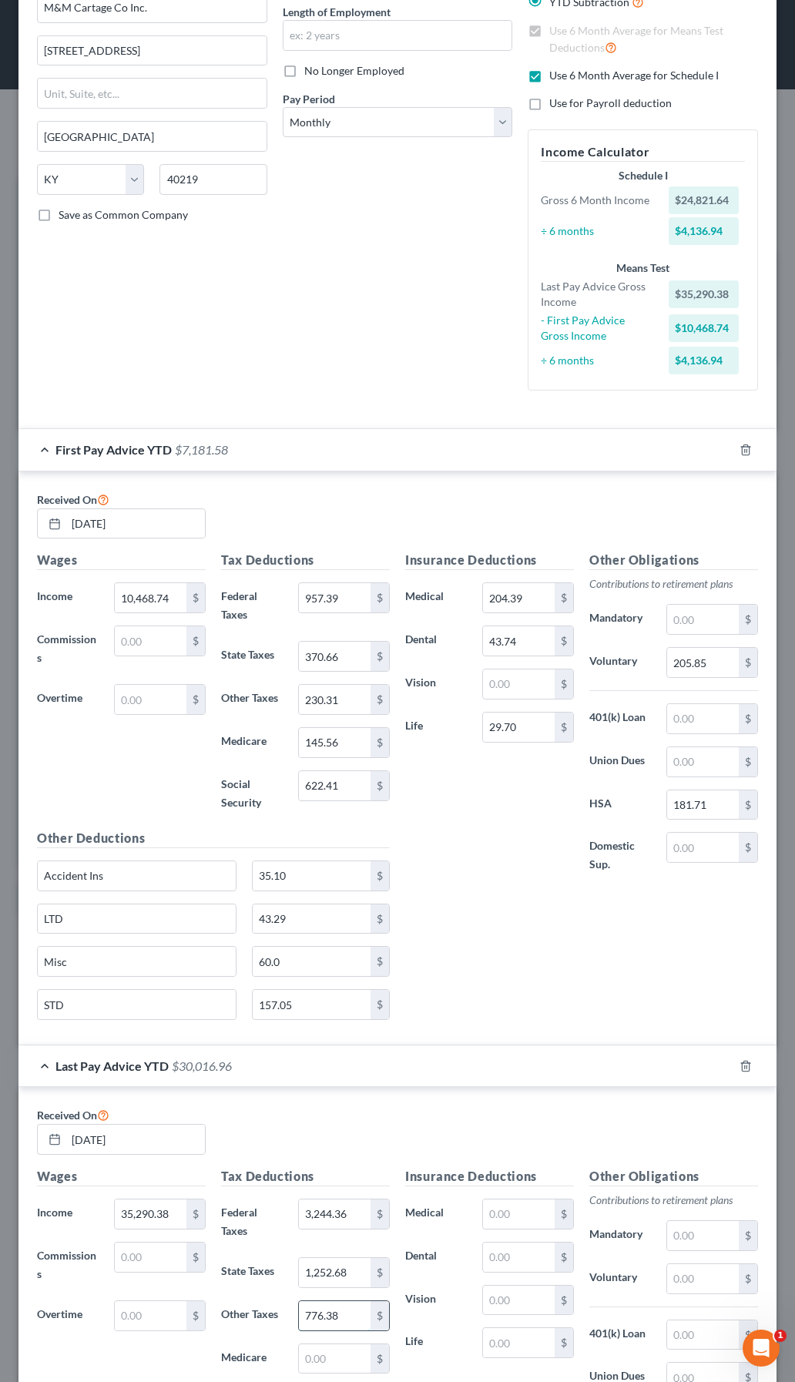
type input "776.38"
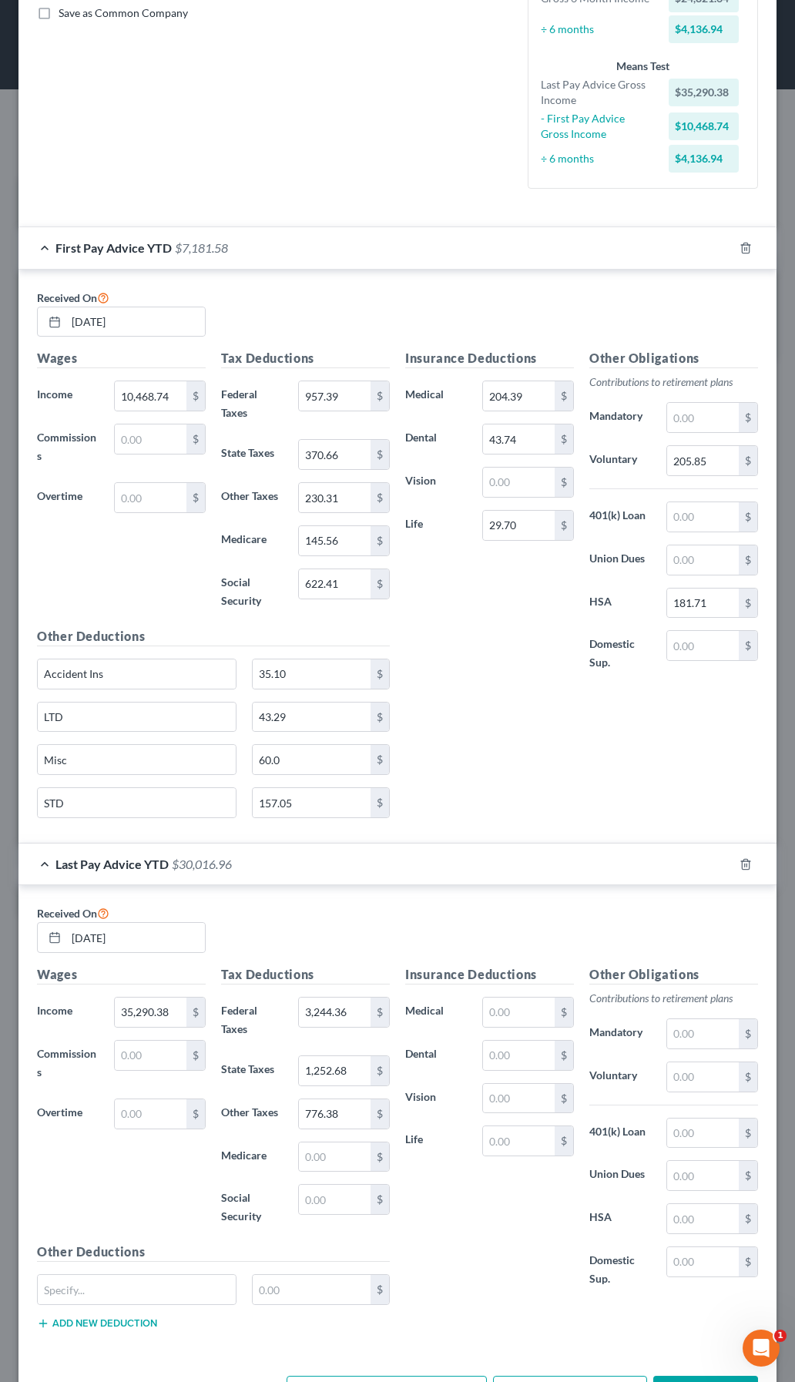
scroll to position [413, 0]
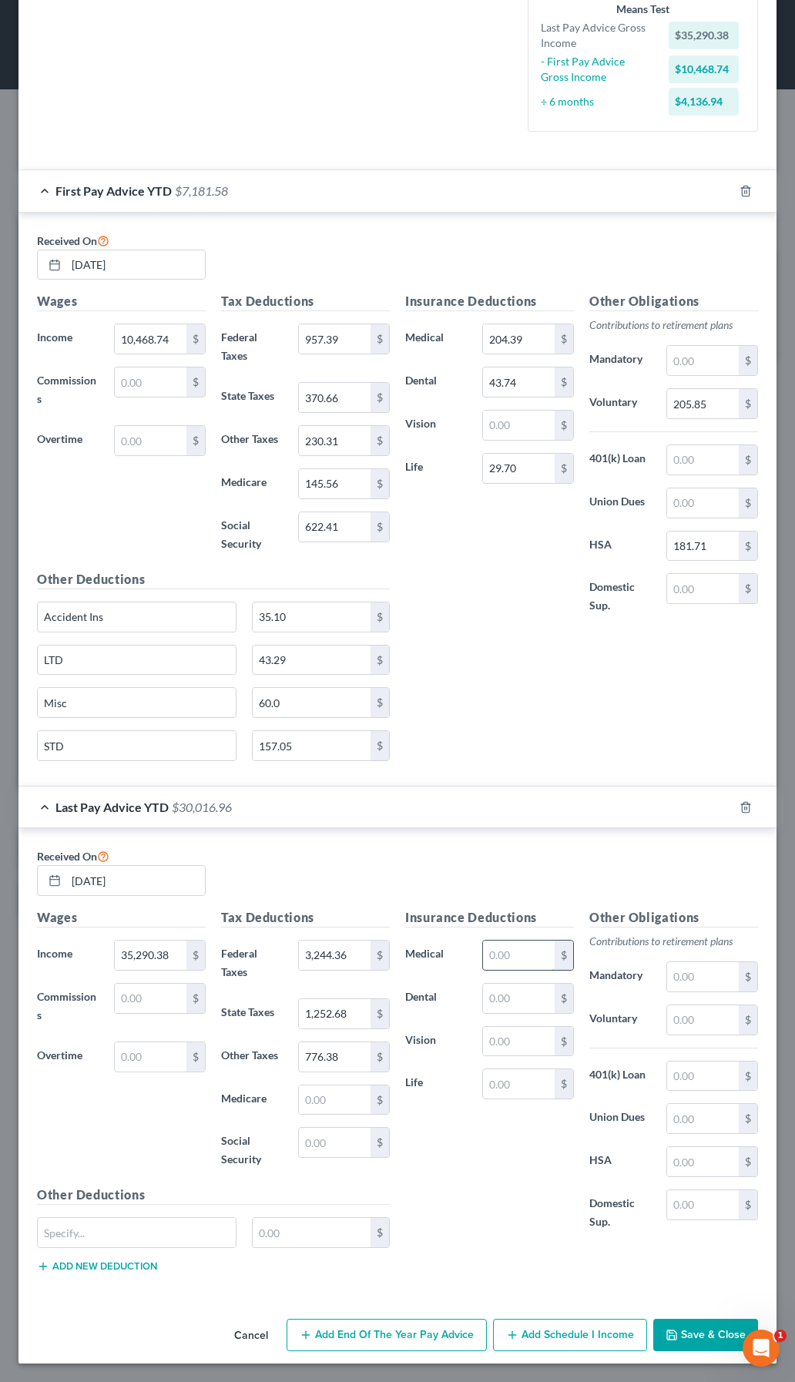
click at [506, 952] on input "text" at bounding box center [519, 955] width 72 height 29
click at [720, 906] on div "Received On 8/29/2025" at bounding box center [397, 878] width 737 height 62
click at [680, 1019] on input "text" at bounding box center [703, 1019] width 72 height 29
type input "686.75"
click at [677, 1081] on input "text" at bounding box center [703, 1076] width 72 height 29
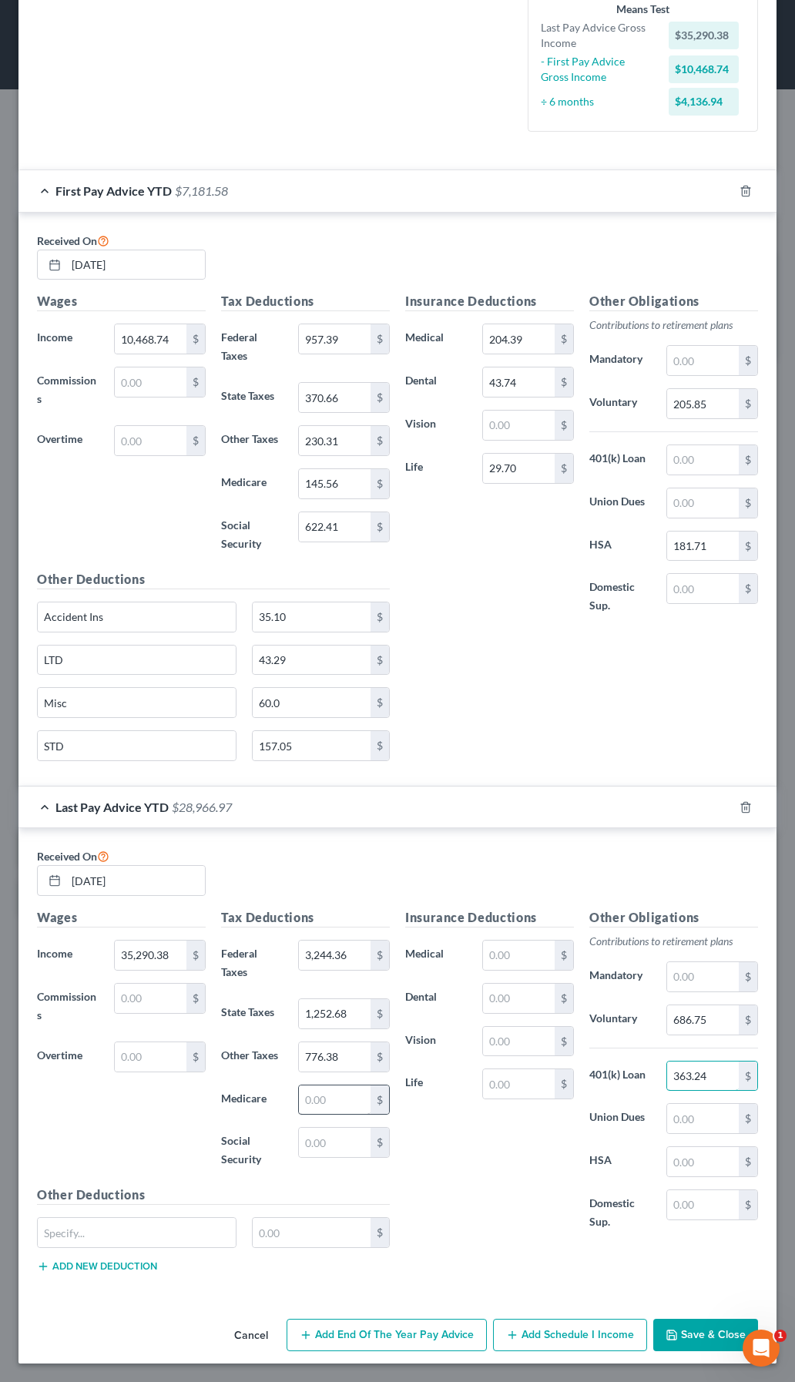
type input "363.24"
click at [339, 1099] on input "text" at bounding box center [335, 1100] width 72 height 29
type input "491.63"
click at [333, 1138] on input "text" at bounding box center [335, 1142] width 72 height 29
type input "2,102.13"
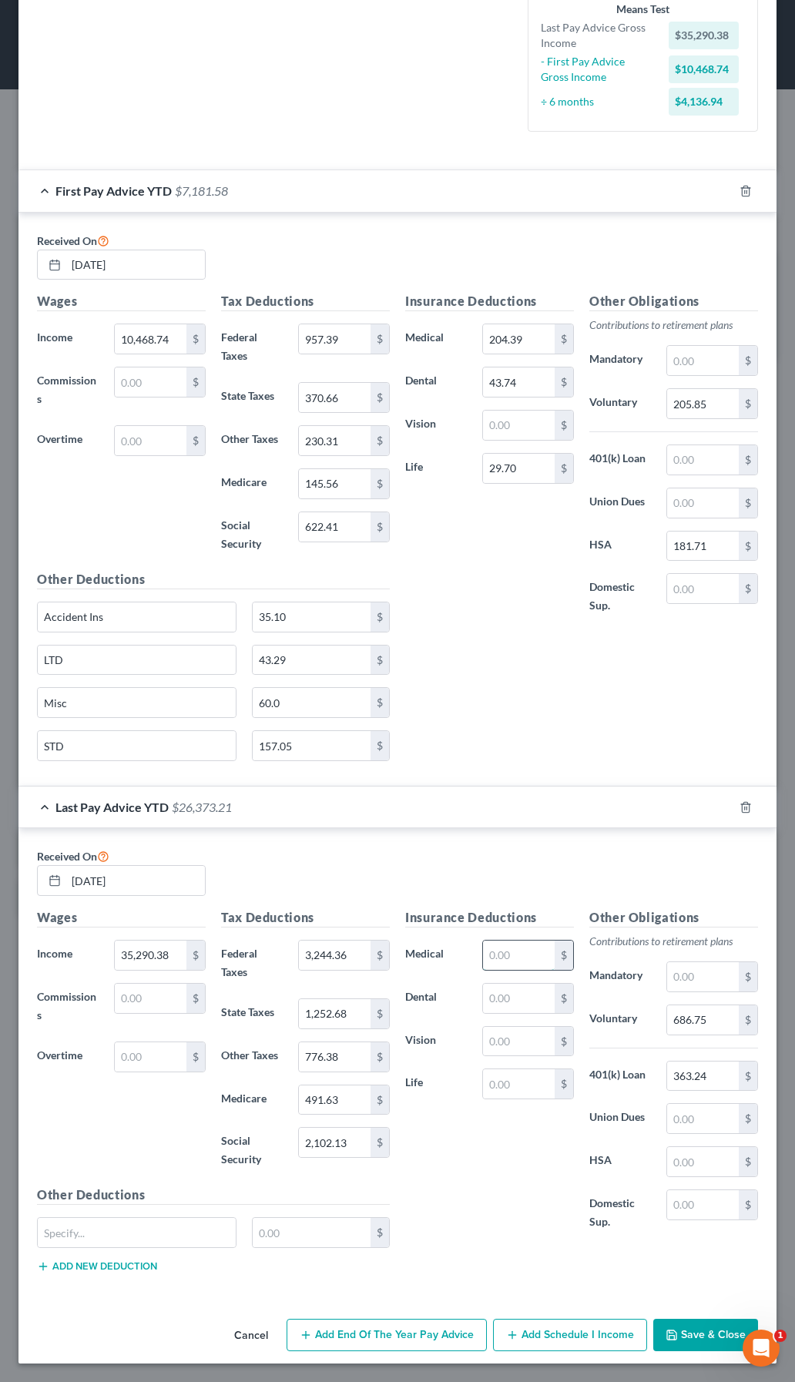
click at [492, 951] on input "text" at bounding box center [519, 955] width 72 height 29
drag, startPoint x: 539, startPoint y: 1256, endPoint x: 554, endPoint y: 1245, distance: 18.8
click at [539, 1255] on div "Insurance Deductions Medical $ Dental $ Vision $ Life $ Other Obligations Contr…" at bounding box center [582, 1096] width 368 height 377
click at [673, 1162] on input "text" at bounding box center [703, 1161] width 72 height 29
type input "585.51"
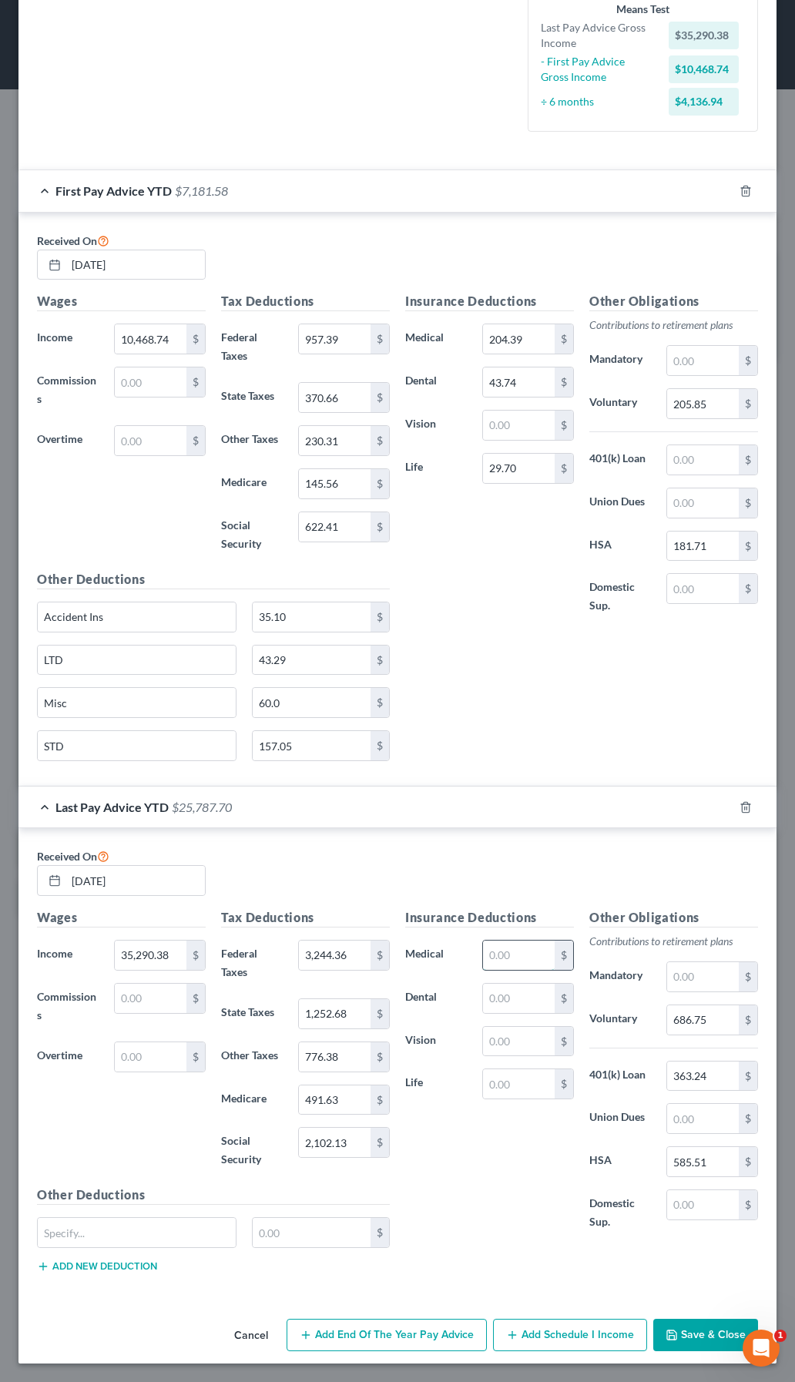
click at [508, 955] on input "text" at bounding box center [519, 955] width 72 height 29
click at [72, 1267] on button "Add new deduction" at bounding box center [97, 1266] width 120 height 12
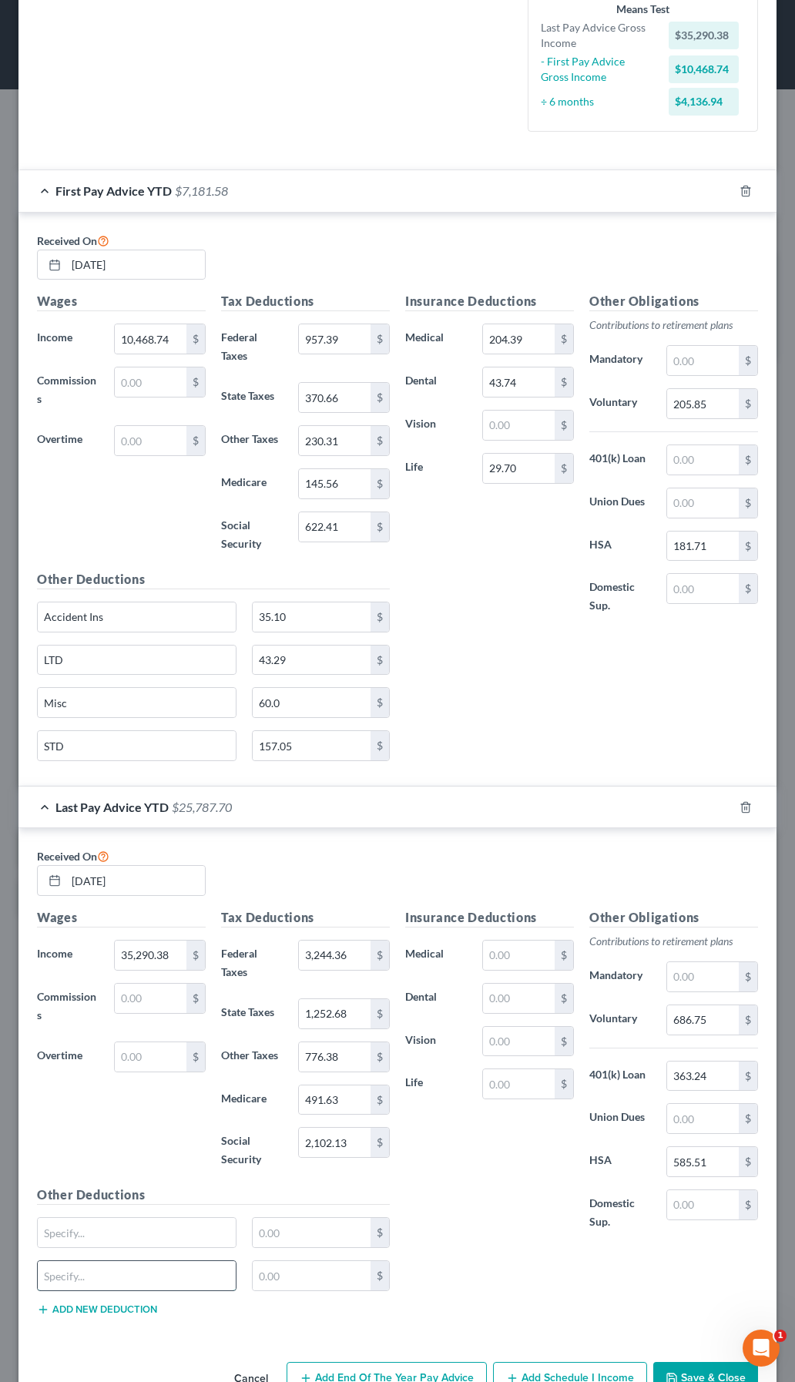
click at [72, 1267] on input "text" at bounding box center [137, 1275] width 198 height 29
click at [76, 1311] on button "Add new deduction" at bounding box center [97, 1310] width 120 height 12
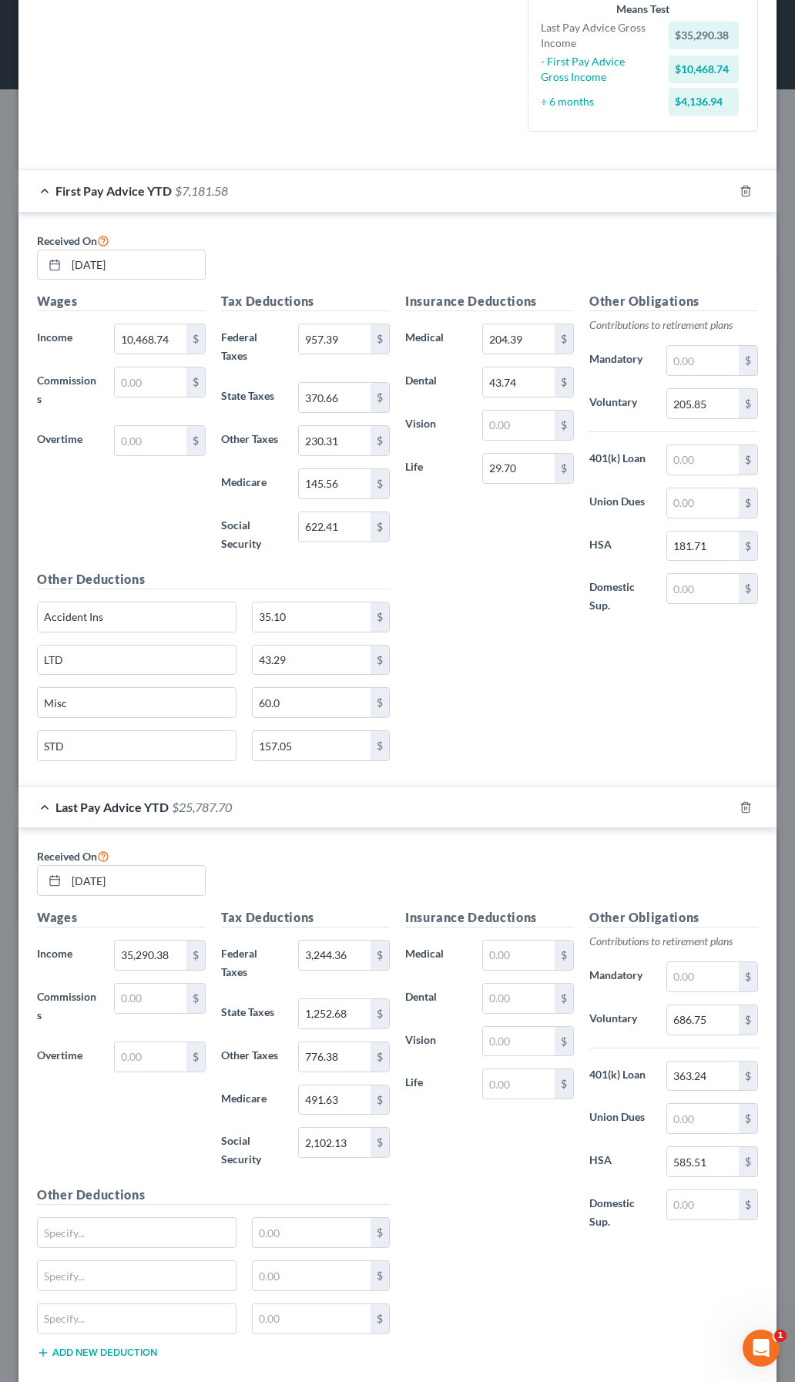
click at [92, 1355] on button "Add new deduction" at bounding box center [97, 1353] width 120 height 12
drag, startPoint x: 140, startPoint y: 616, endPoint x: 16, endPoint y: 613, distance: 124.1
click at [16, 613] on div "New Income Source × Employment Type * Select Full or Part Time Employment Self …" at bounding box center [397, 691] width 795 height 1382
click at [96, 1227] on input "text" at bounding box center [137, 1232] width 198 height 29
paste input "Accident Ins"
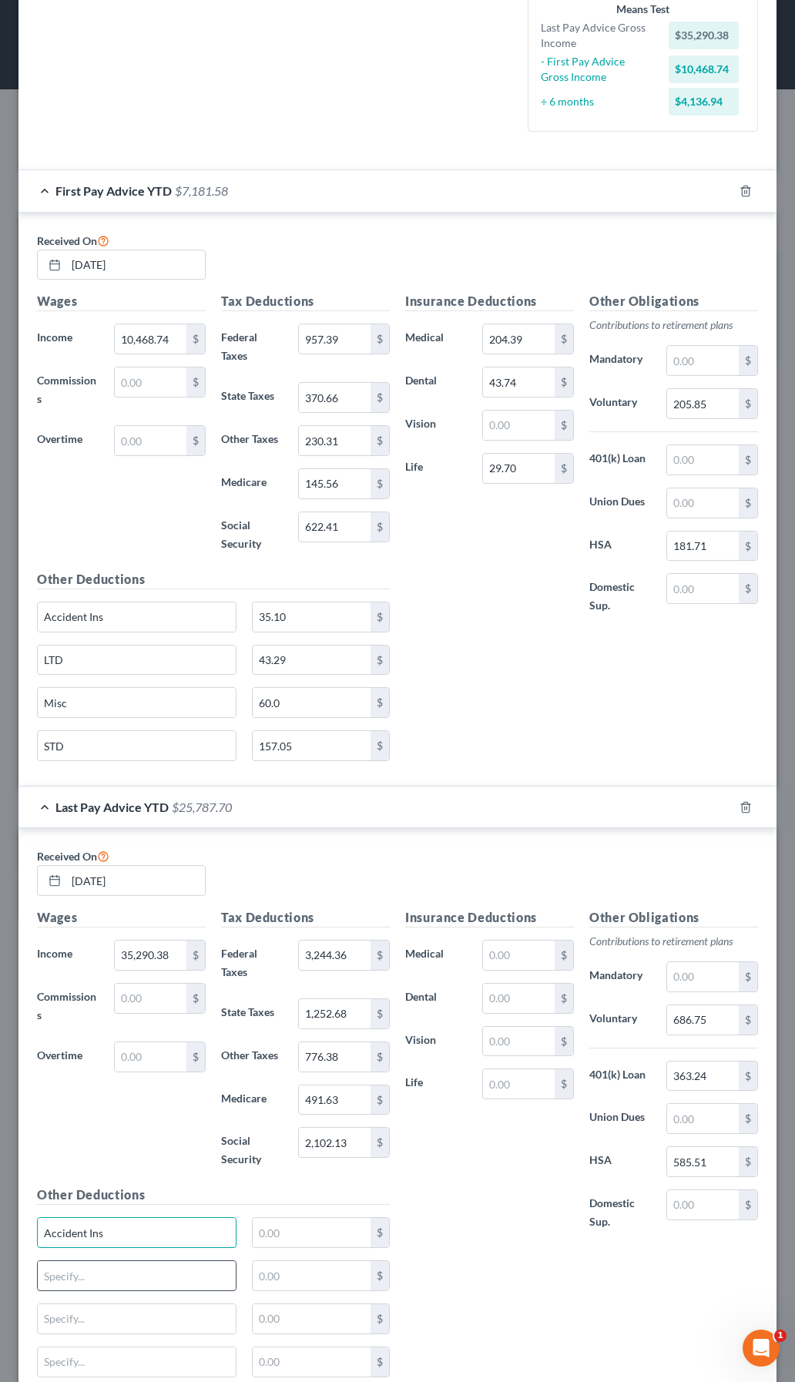
type input "Accident Ins"
click at [114, 1272] on input "text" at bounding box center [137, 1275] width 198 height 29
type input "LTD"
type input "Misc"
type input "STD"
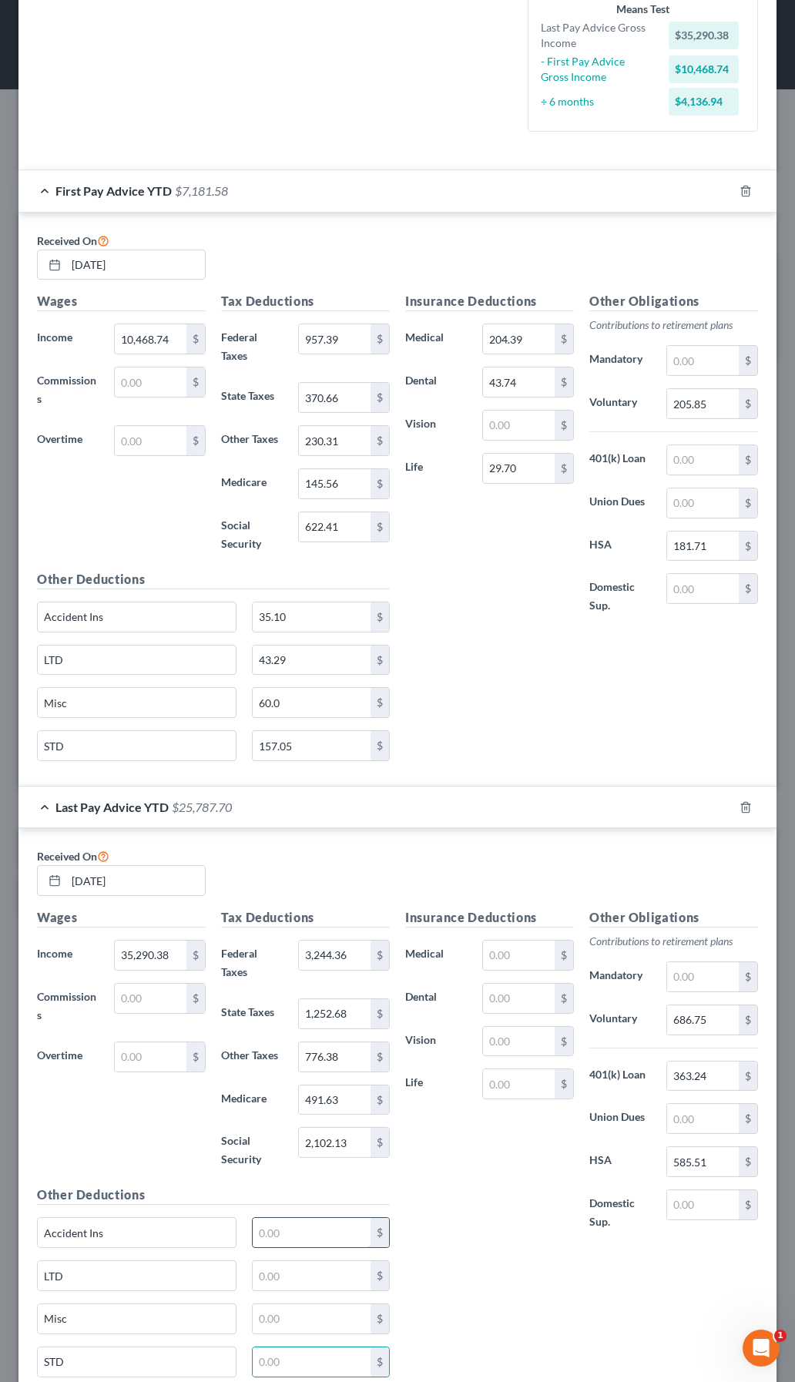
click at [275, 1235] on input "text" at bounding box center [312, 1232] width 118 height 29
type input "113.10"
click at [254, 1281] on input "text" at bounding box center [312, 1275] width 118 height 29
type input "139.49"
click at [263, 1333] on input "text" at bounding box center [312, 1318] width 118 height 29
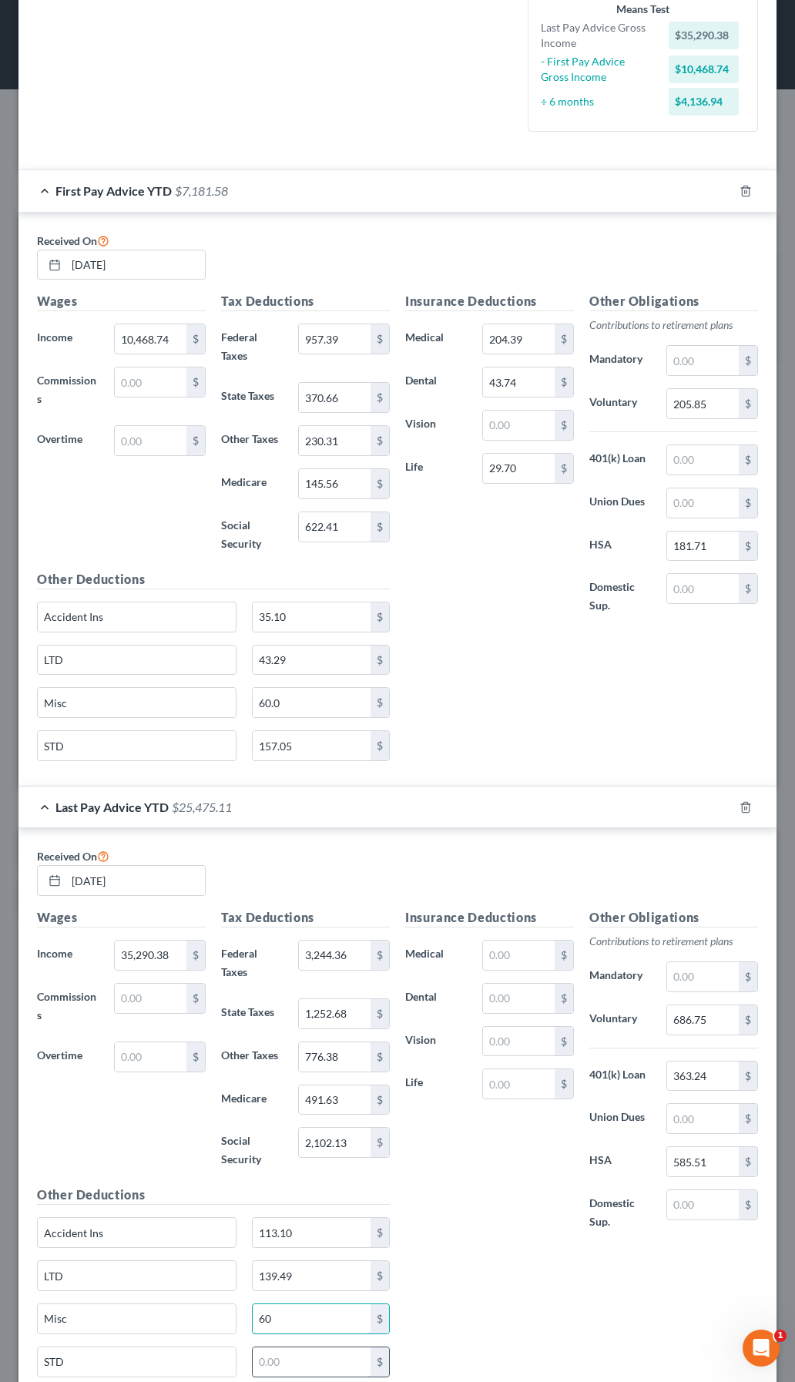
type input "60"
click at [274, 1357] on input "text" at bounding box center [312, 1361] width 118 height 29
drag, startPoint x: 139, startPoint y: 1314, endPoint x: -3, endPoint y: 1316, distance: 141.8
click at [0, 1316] on html "Home New Case Client Portal DebtorCC Payments Daniels Associates, LLP micah.dan…" at bounding box center [397, 691] width 795 height 1382
type input "Benefits Due"
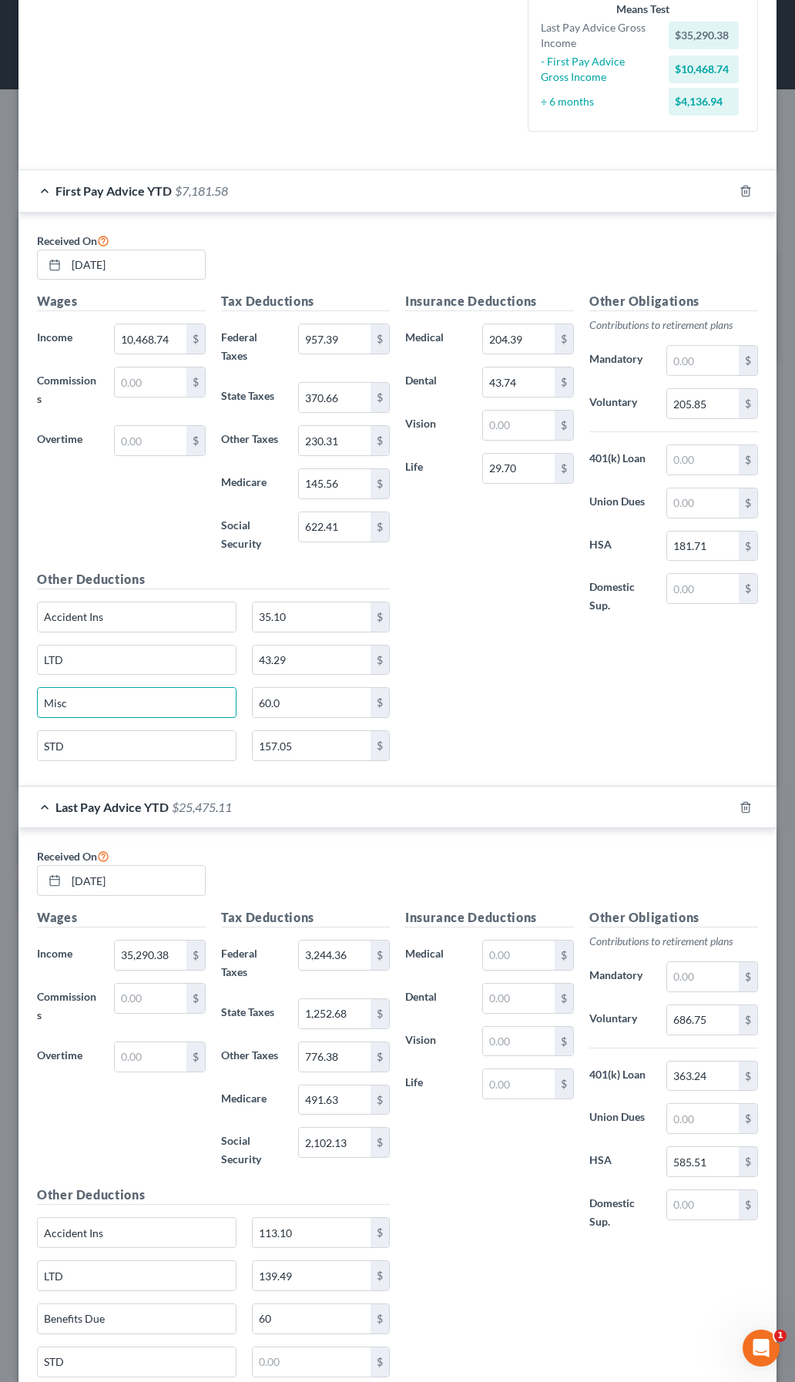
drag, startPoint x: 109, startPoint y: 700, endPoint x: 0, endPoint y: 715, distance: 110.5
click at [0, 715] on div "New Income Source × Employment Type * Select Full or Part Time Employment Self …" at bounding box center [397, 691] width 795 height 1382
type input "Benefits Due"
type input "0"
click at [290, 1322] on input "60" at bounding box center [312, 1318] width 118 height 29
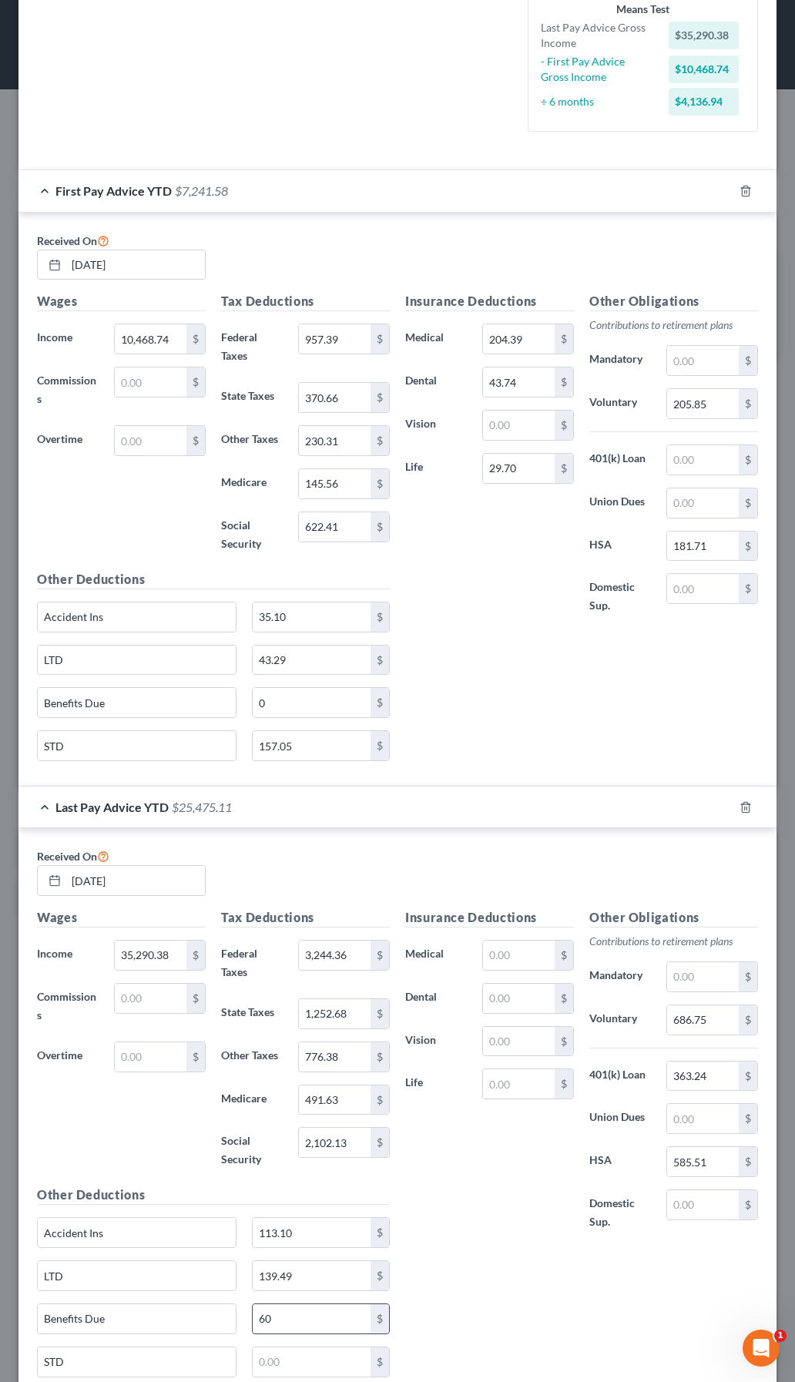
click at [290, 1322] on input "60" at bounding box center [312, 1318] width 118 height 29
type input "Benefits Due"
type input "50"
click at [505, 995] on input "text" at bounding box center [519, 998] width 72 height 29
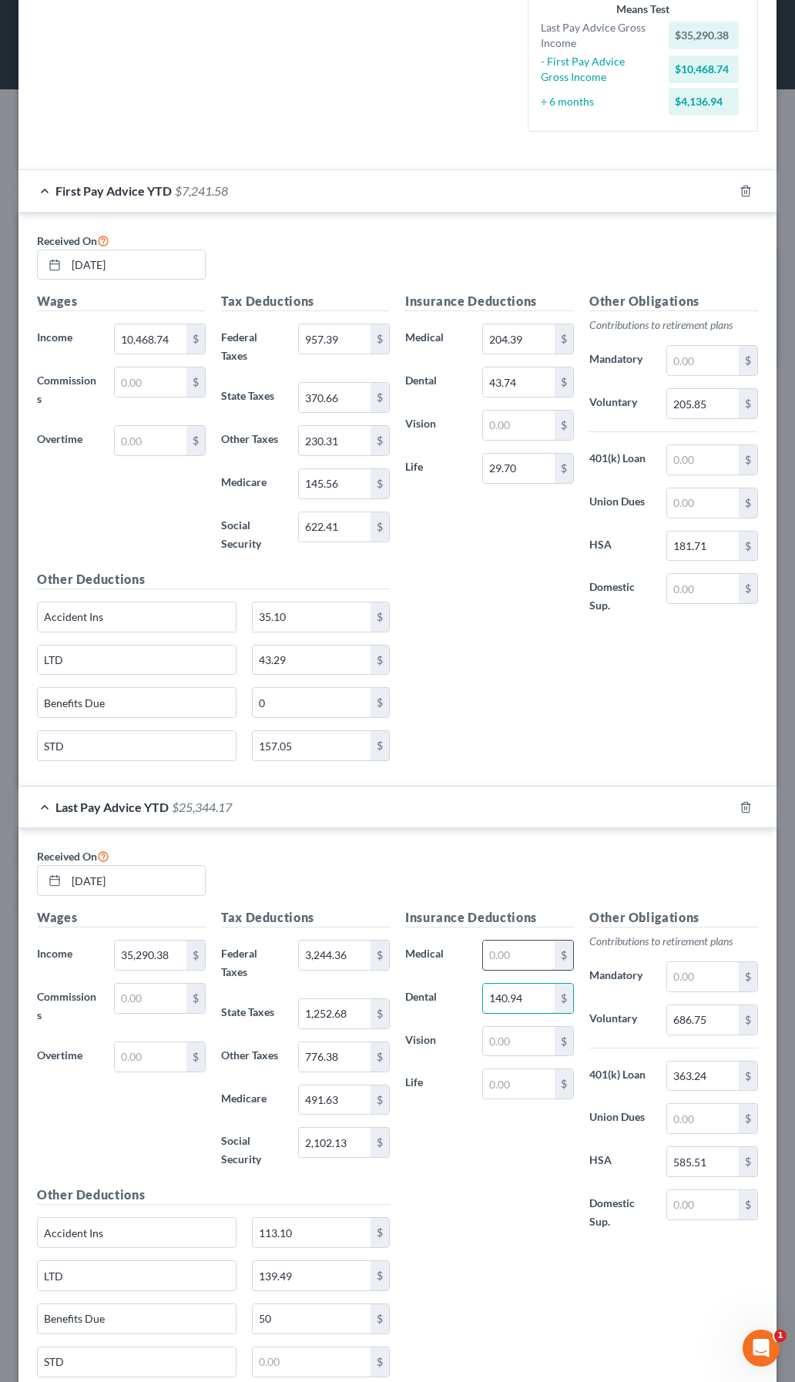
type input "140.94"
click at [508, 955] on input "text" at bounding box center [519, 955] width 72 height 29
type input "658.59"
click at [498, 1086] on input "text" at bounding box center [519, 1083] width 72 height 29
type input "95.7"
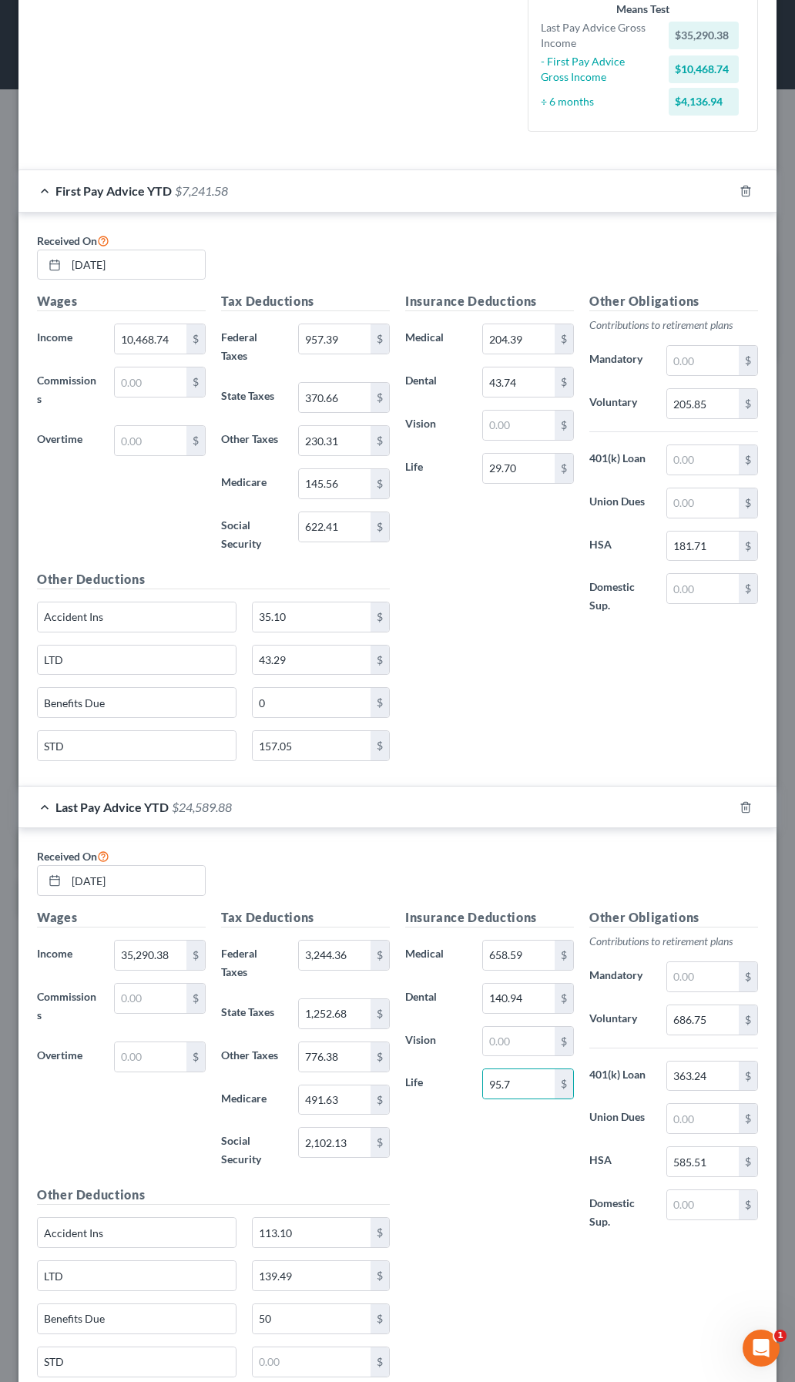
click at [510, 1292] on div "Insurance Deductions Medical 658.59 $ Dental 140.94 $ Vision $ Life 95.7 $ Othe…" at bounding box center [582, 1148] width 368 height 481
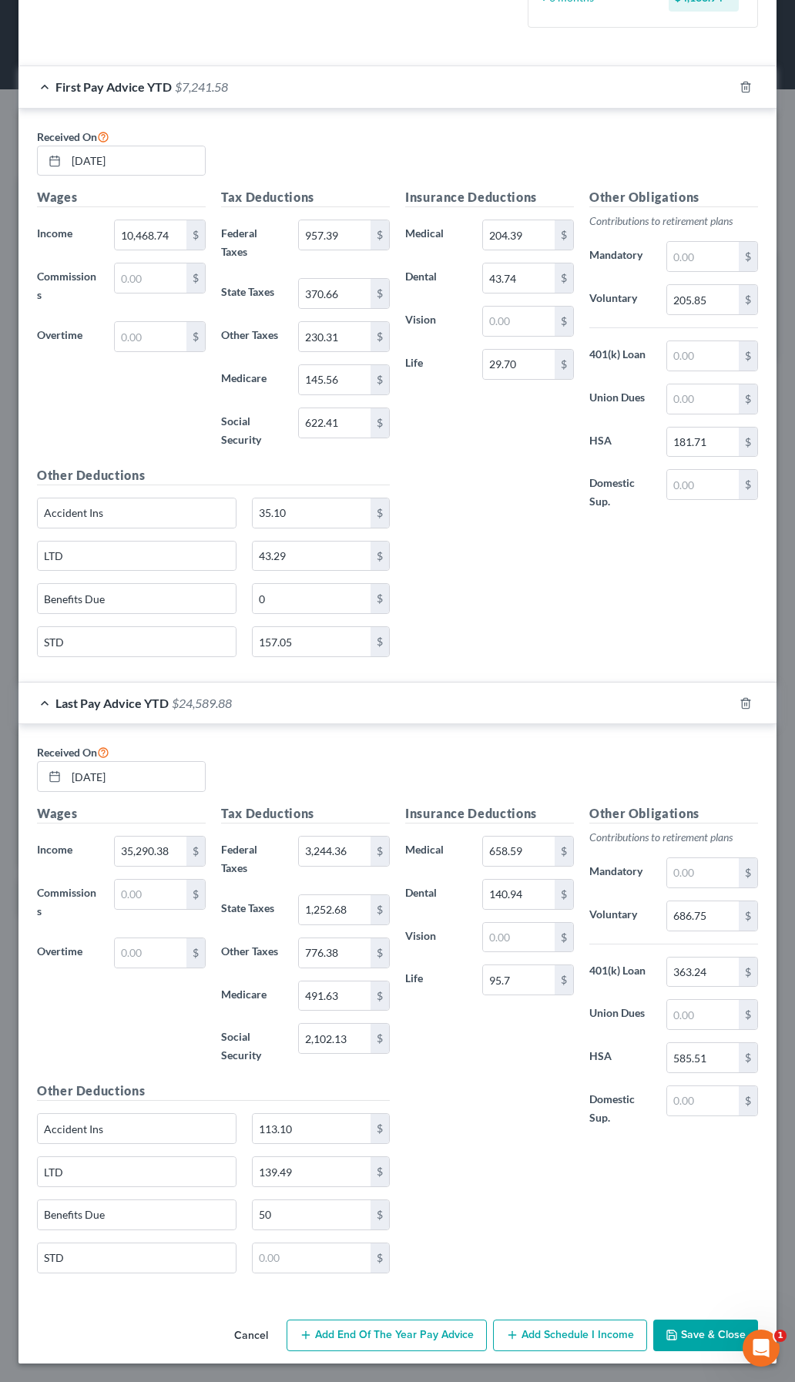
click at [701, 1338] on button "Save & Close" at bounding box center [705, 1336] width 105 height 32
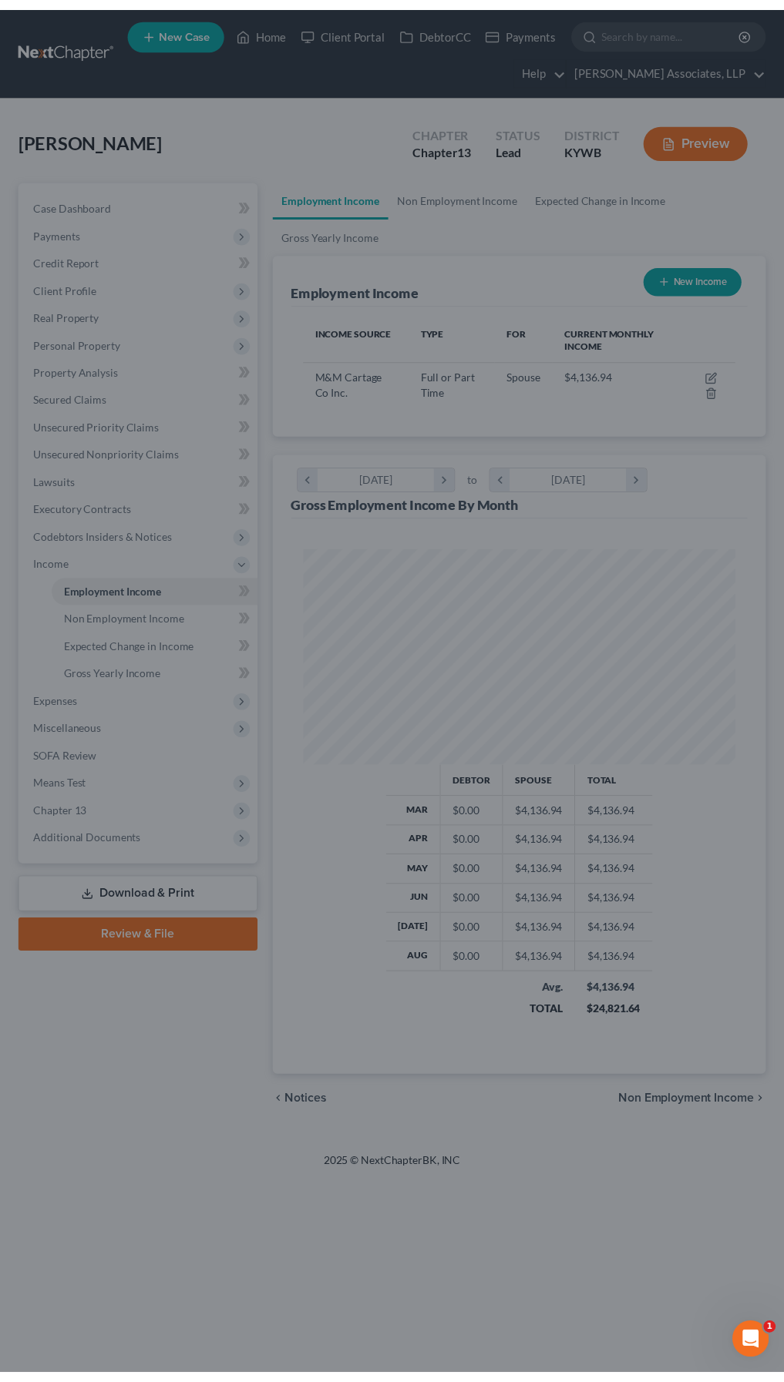
scroll to position [219, 470]
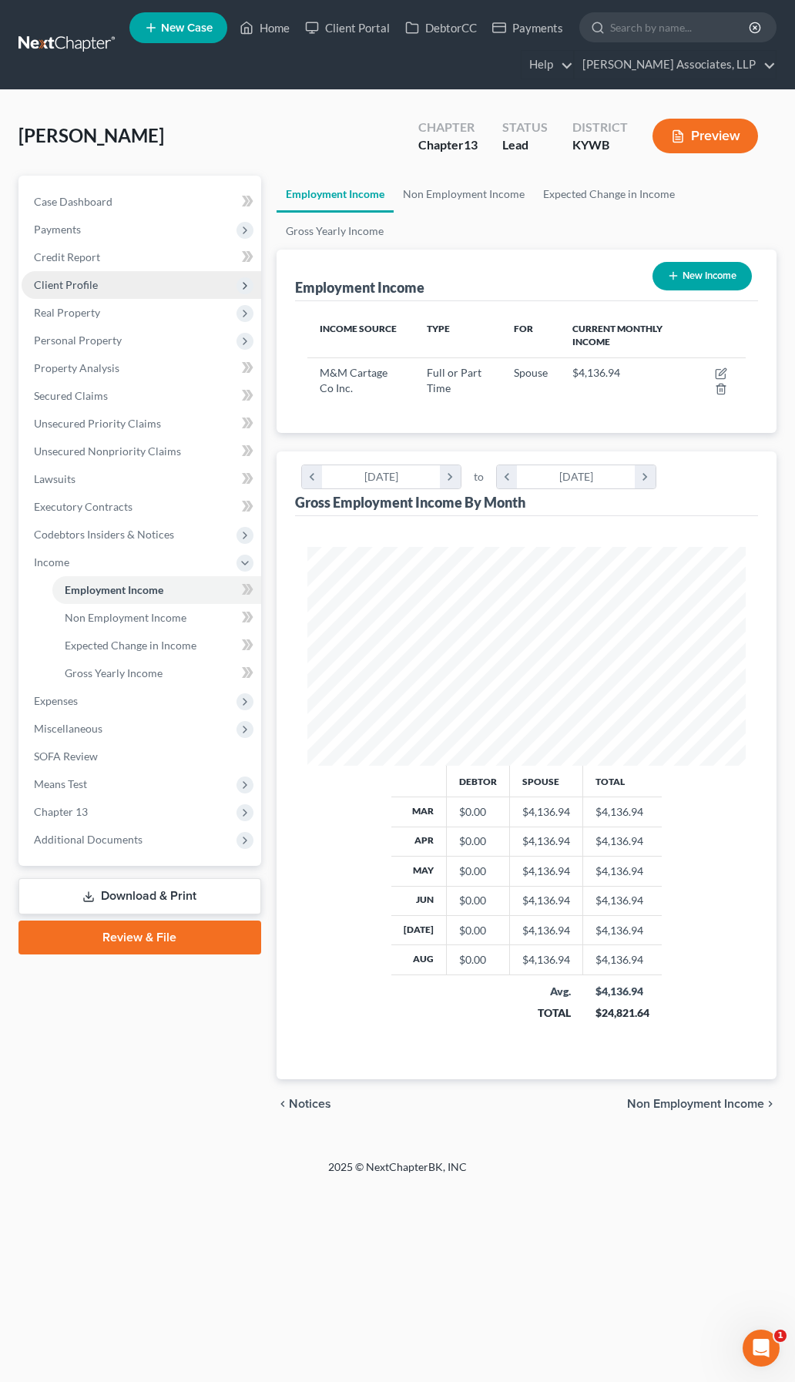
click at [97, 287] on span "Client Profile" at bounding box center [142, 285] width 240 height 28
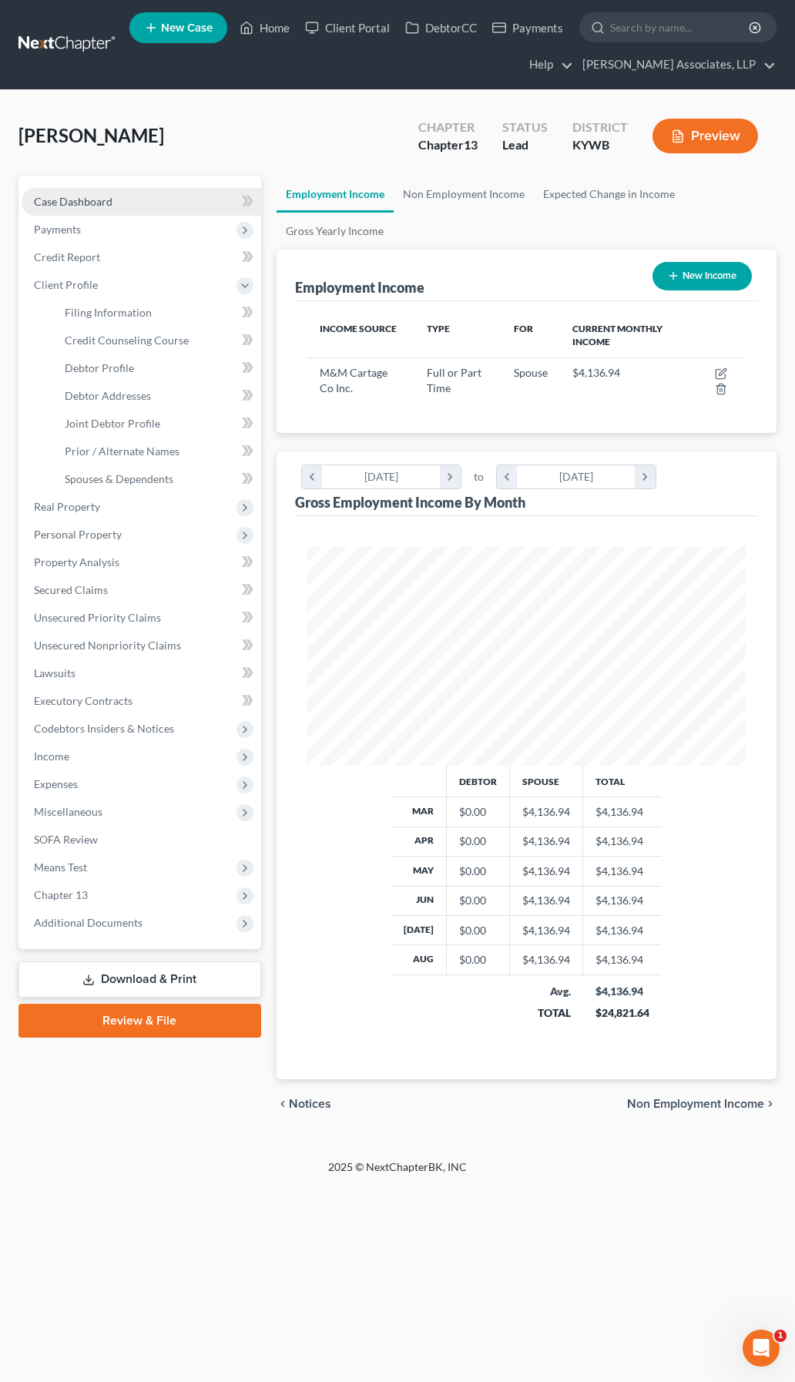
click at [85, 204] on span "Case Dashboard" at bounding box center [73, 201] width 79 height 13
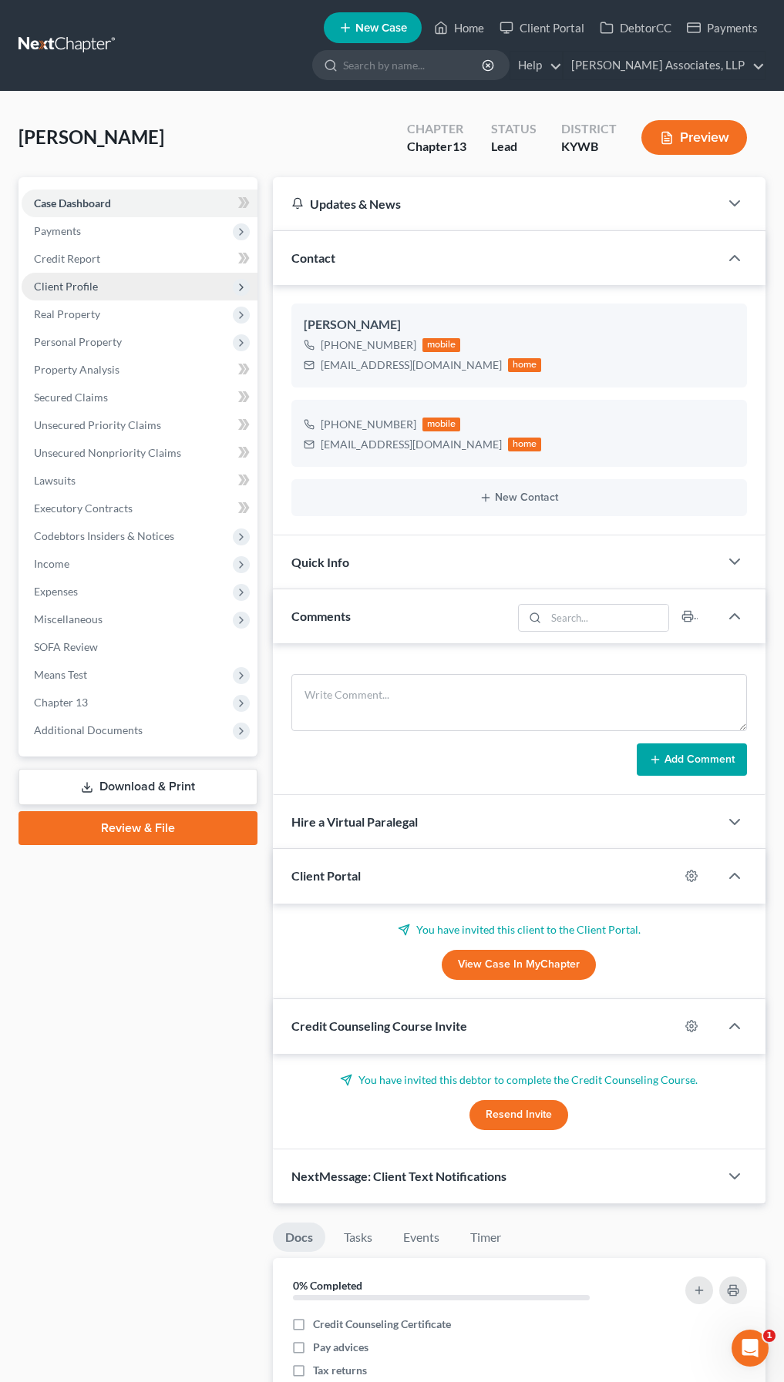
click at [96, 275] on span "Client Profile" at bounding box center [140, 287] width 236 height 28
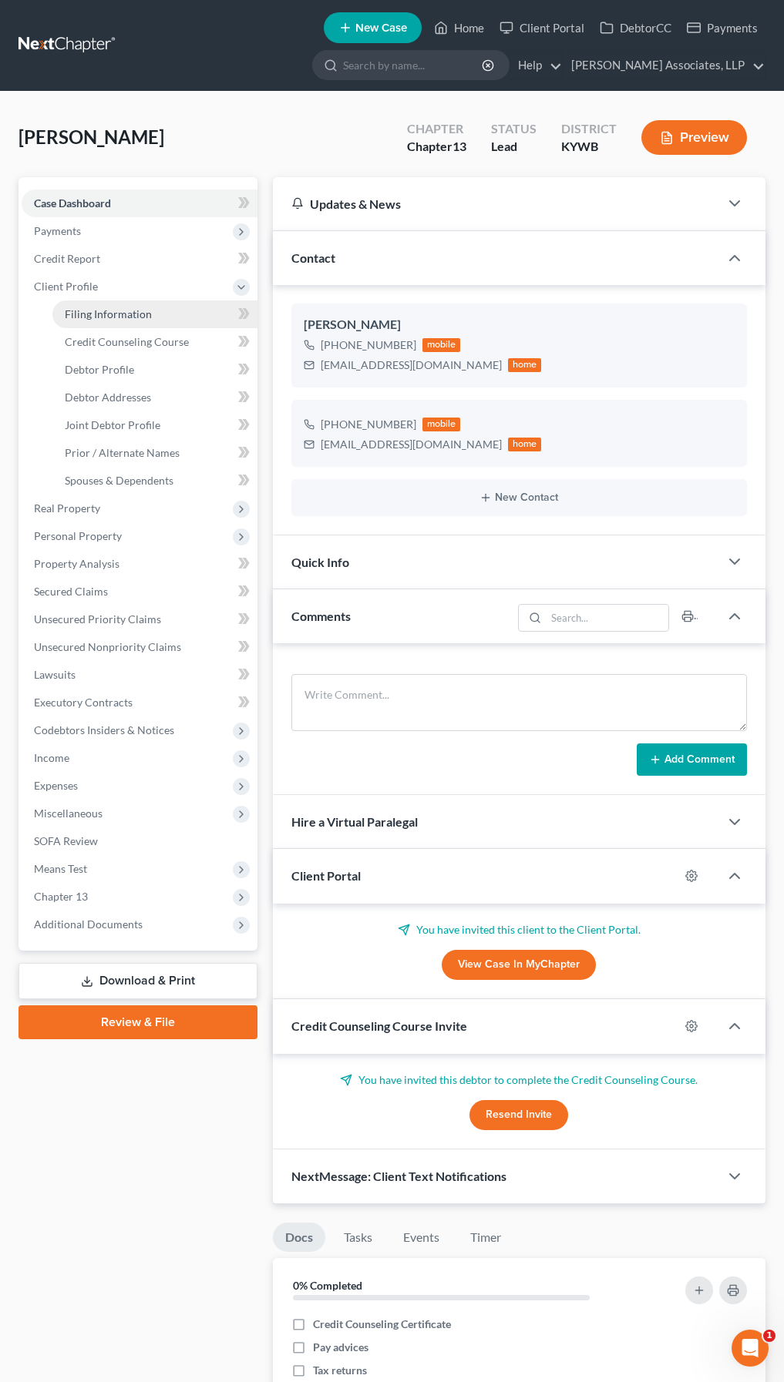
click at [105, 319] on span "Filing Information" at bounding box center [108, 313] width 87 height 13
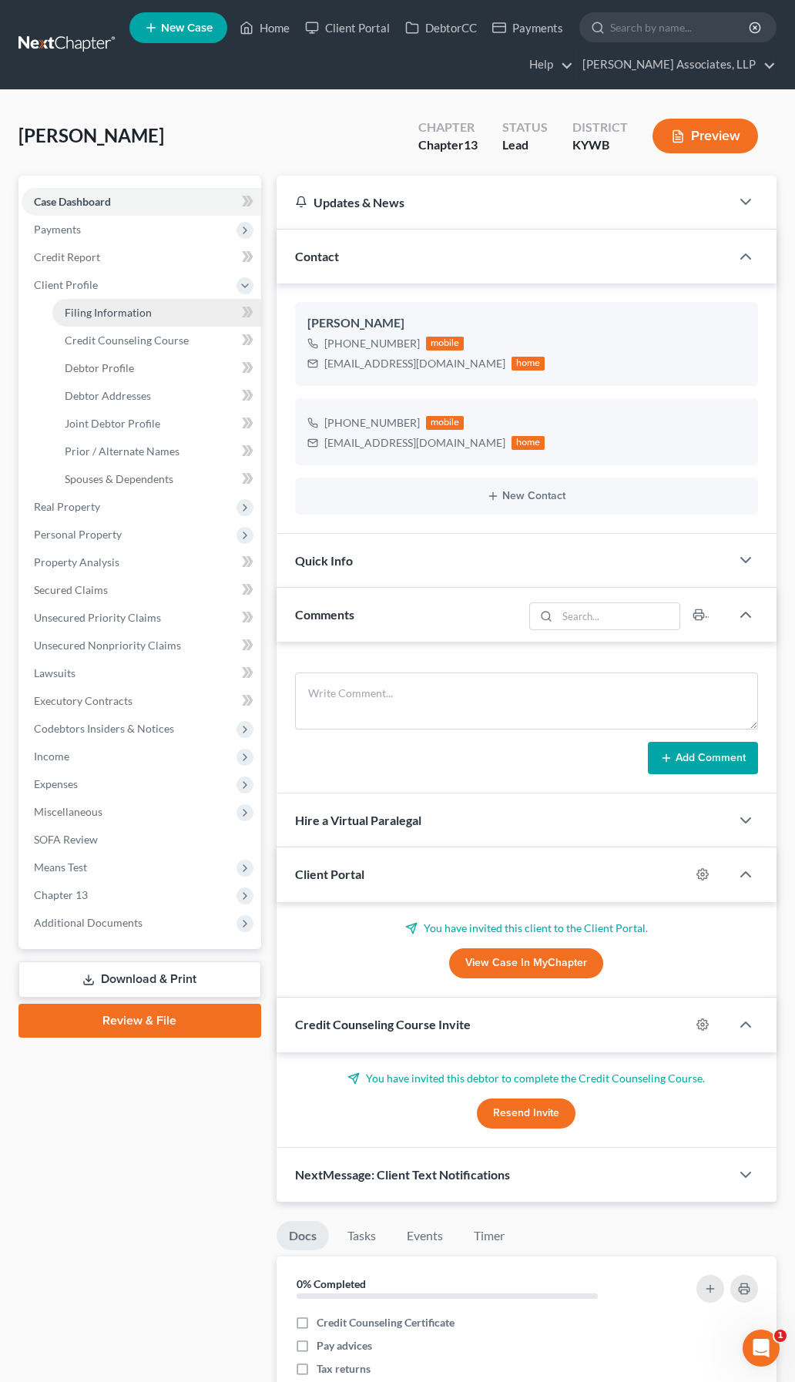
select select "1"
select select "3"
select select "33"
select select "0"
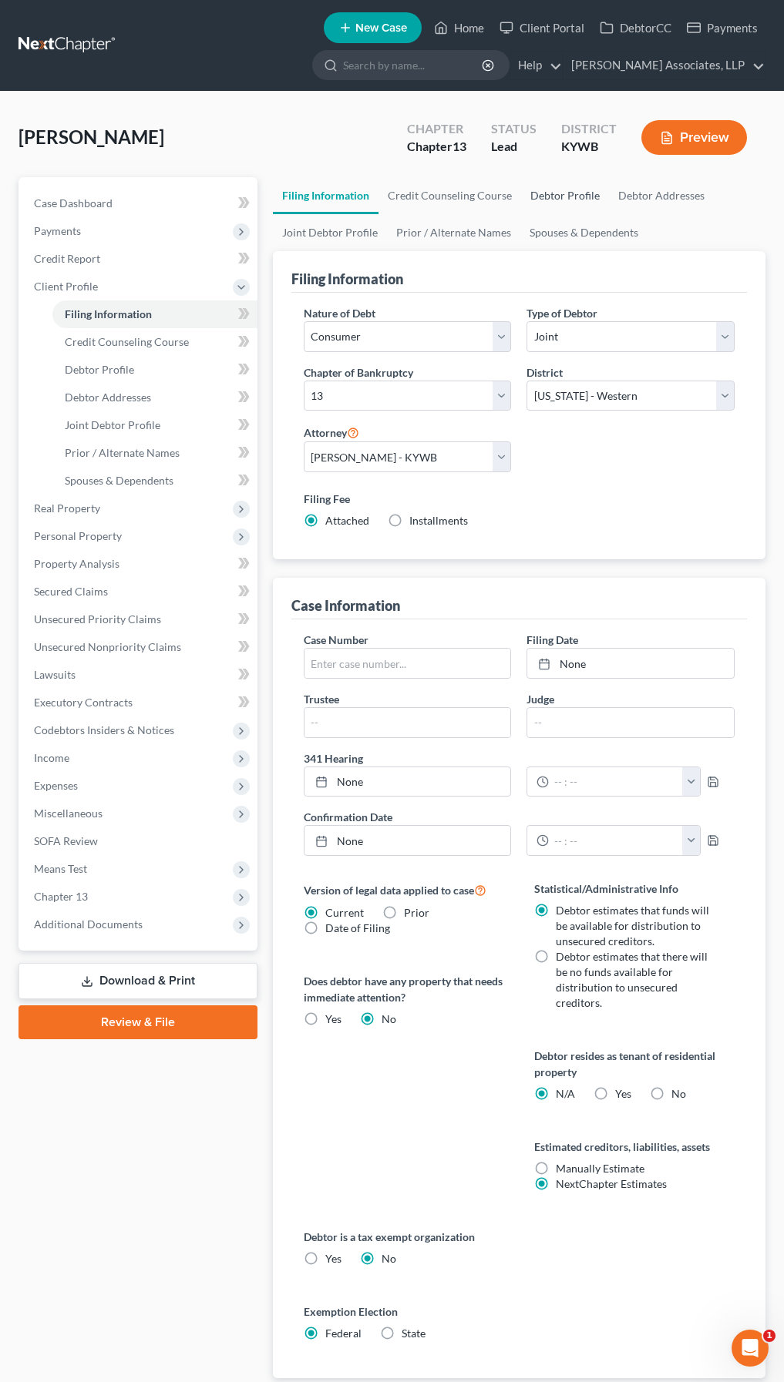
click at [535, 198] on link "Debtor Profile" at bounding box center [565, 195] width 88 height 37
select select "1"
select select "0"
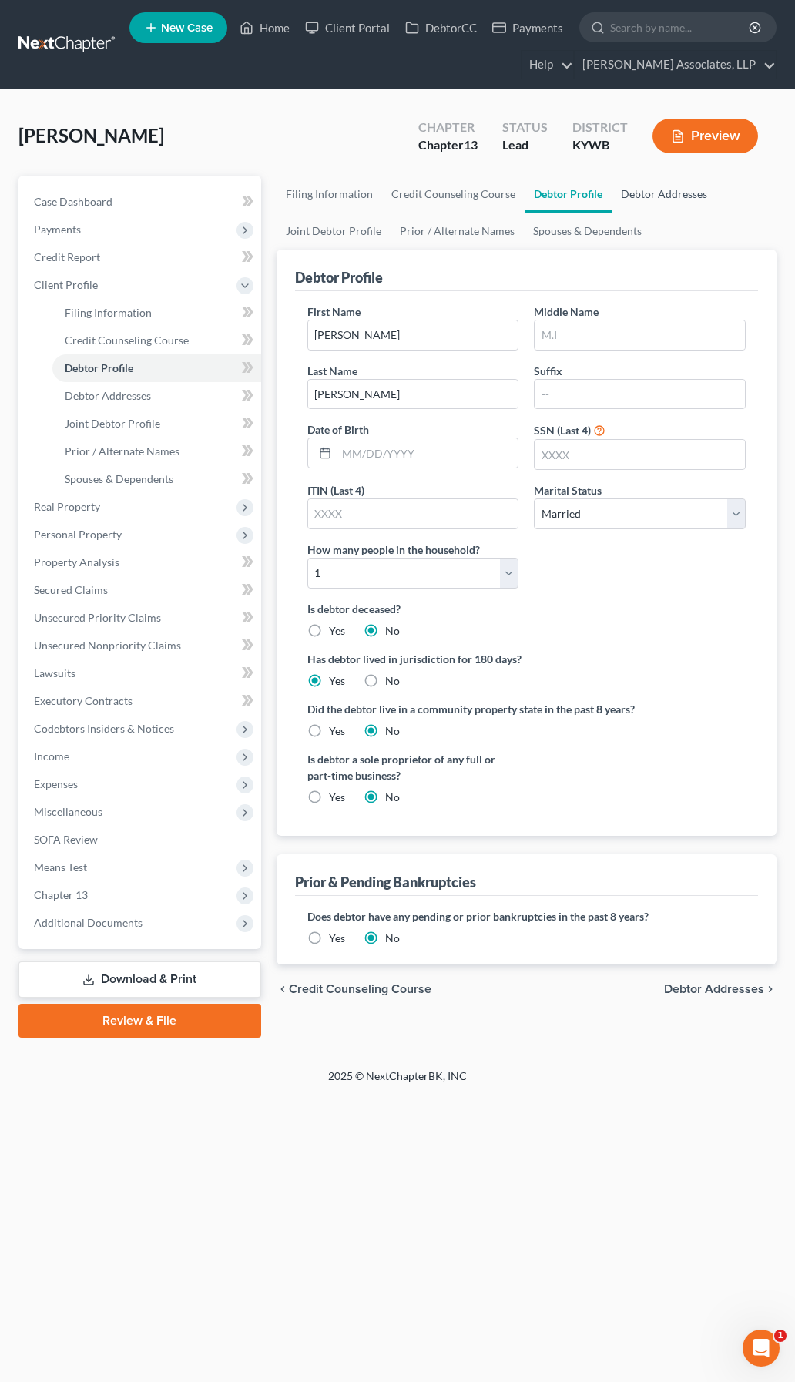
click at [656, 194] on link "Debtor Addresses" at bounding box center [664, 194] width 105 height 37
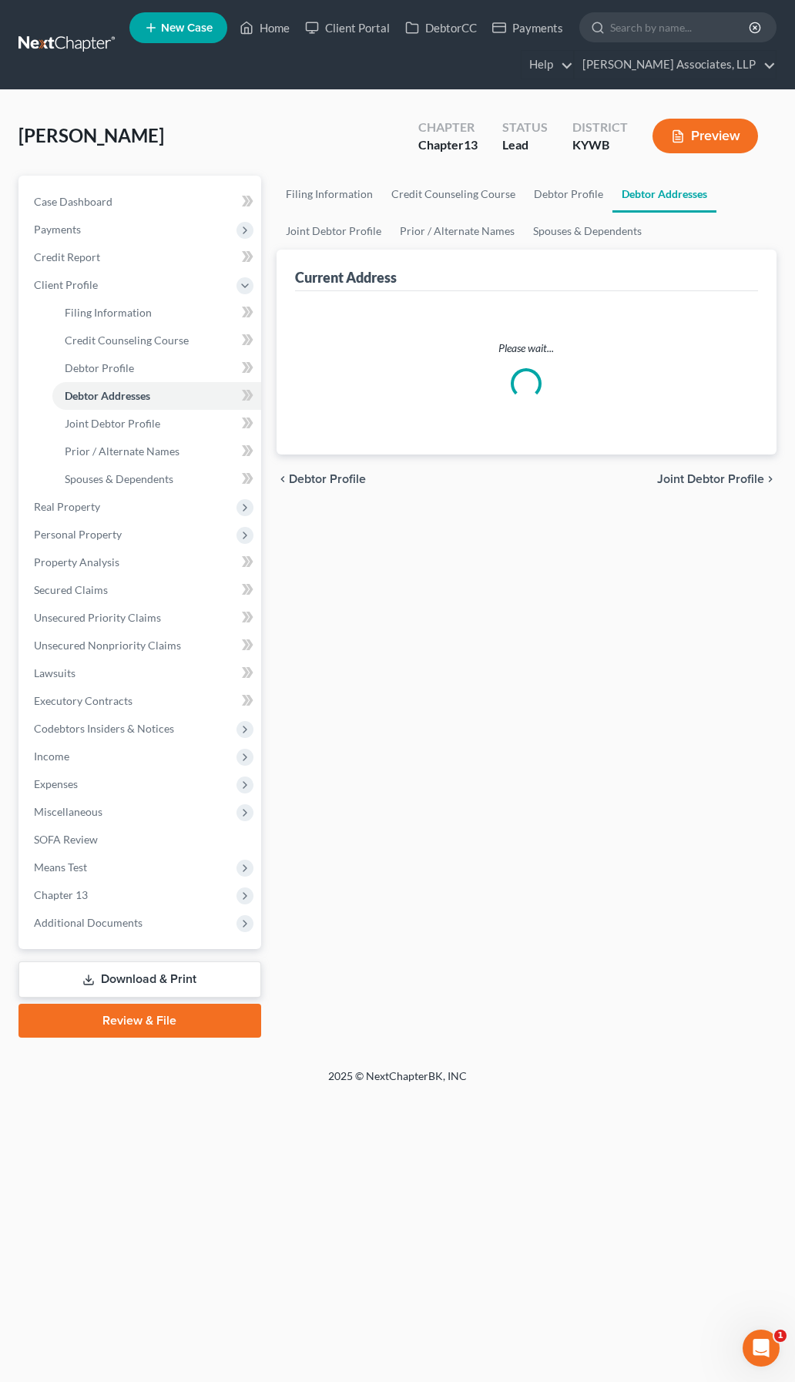
select select "0"
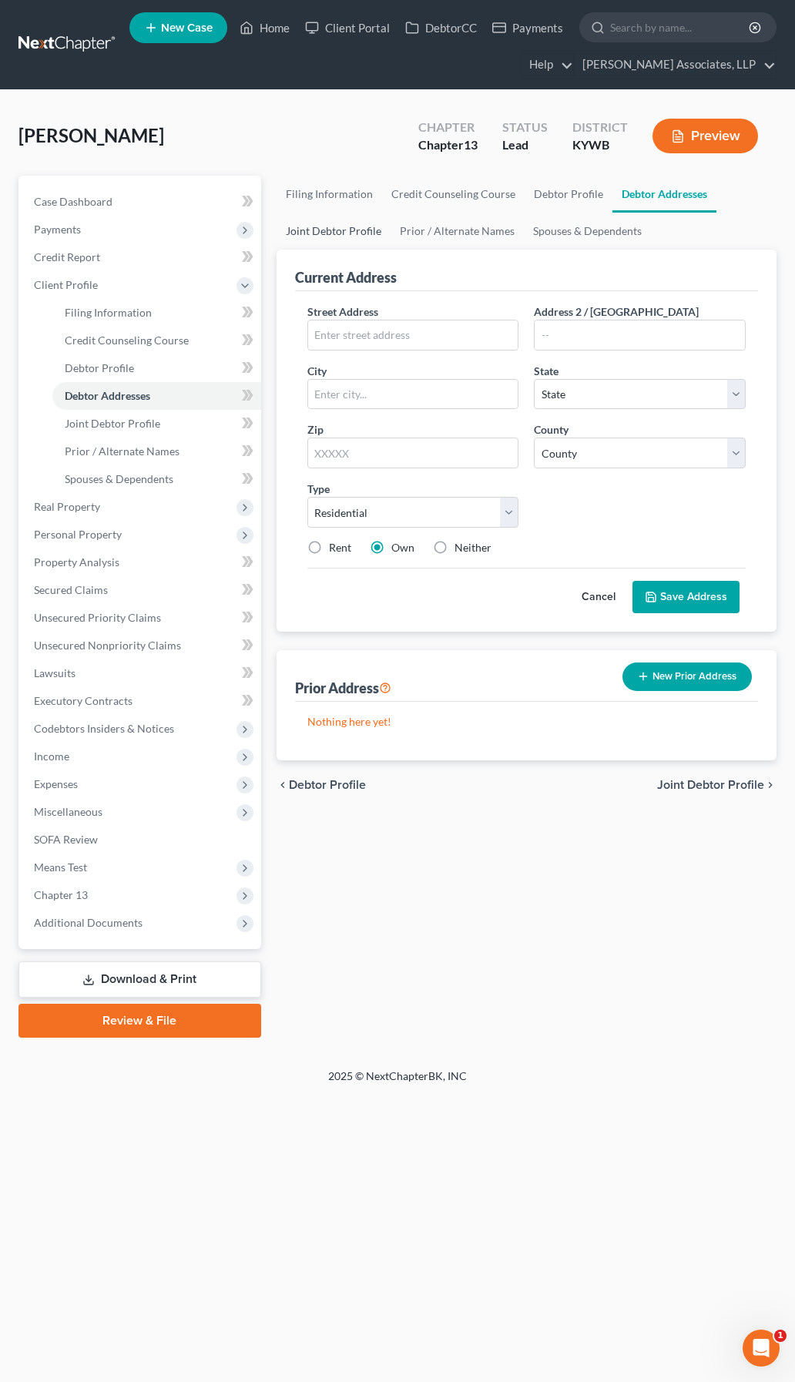
click at [338, 230] on link "Joint Debtor Profile" at bounding box center [334, 231] width 114 height 37
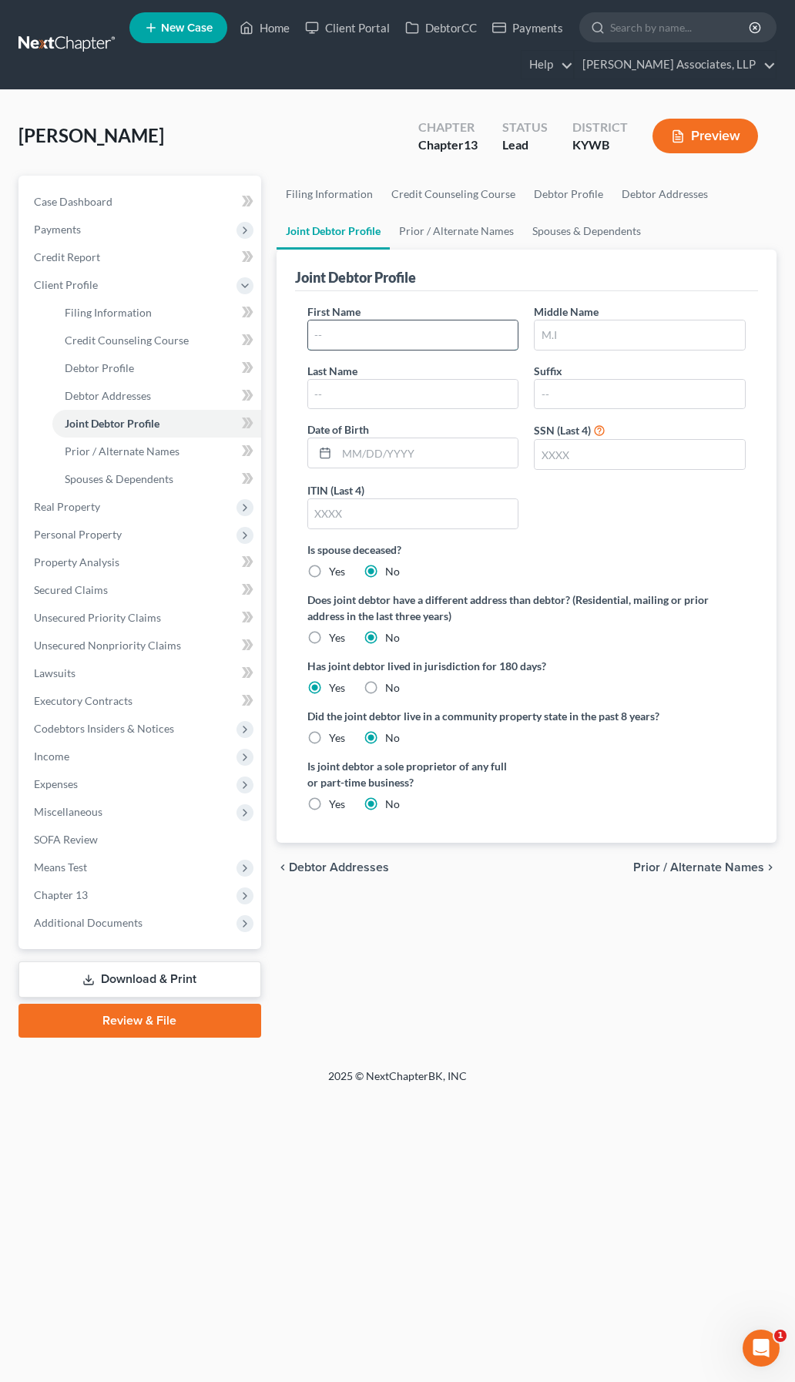
click at [363, 331] on input "text" at bounding box center [413, 334] width 210 height 29
type input "Tyrone"
type input "Jenkins"
click at [296, 110] on div "Jenkins, Stephanie Upgraded Chapter Chapter 13 Status Lead District KYWB Preview" at bounding box center [397, 142] width 758 height 67
click at [121, 206] on link "Case Dashboard" at bounding box center [142, 202] width 240 height 28
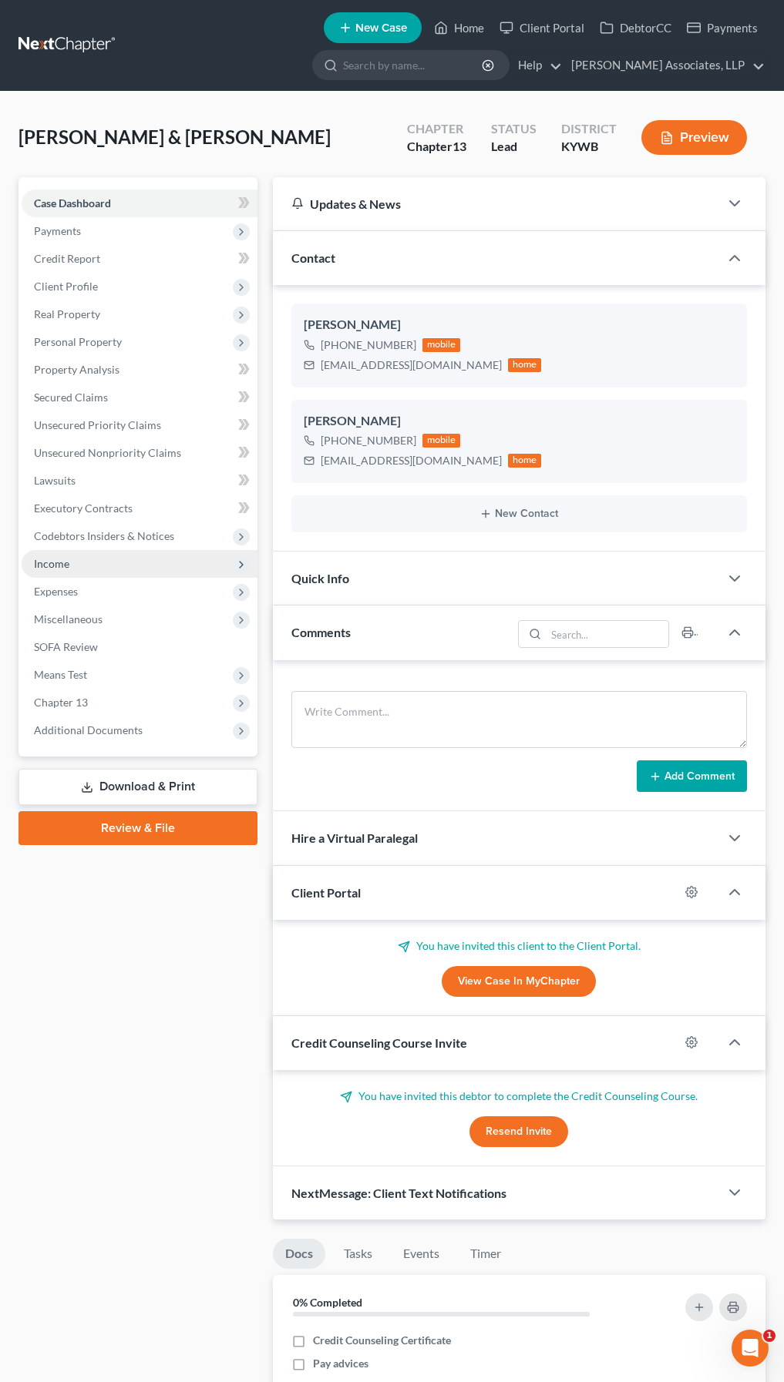
click at [57, 570] on span "Income" at bounding box center [140, 564] width 236 height 28
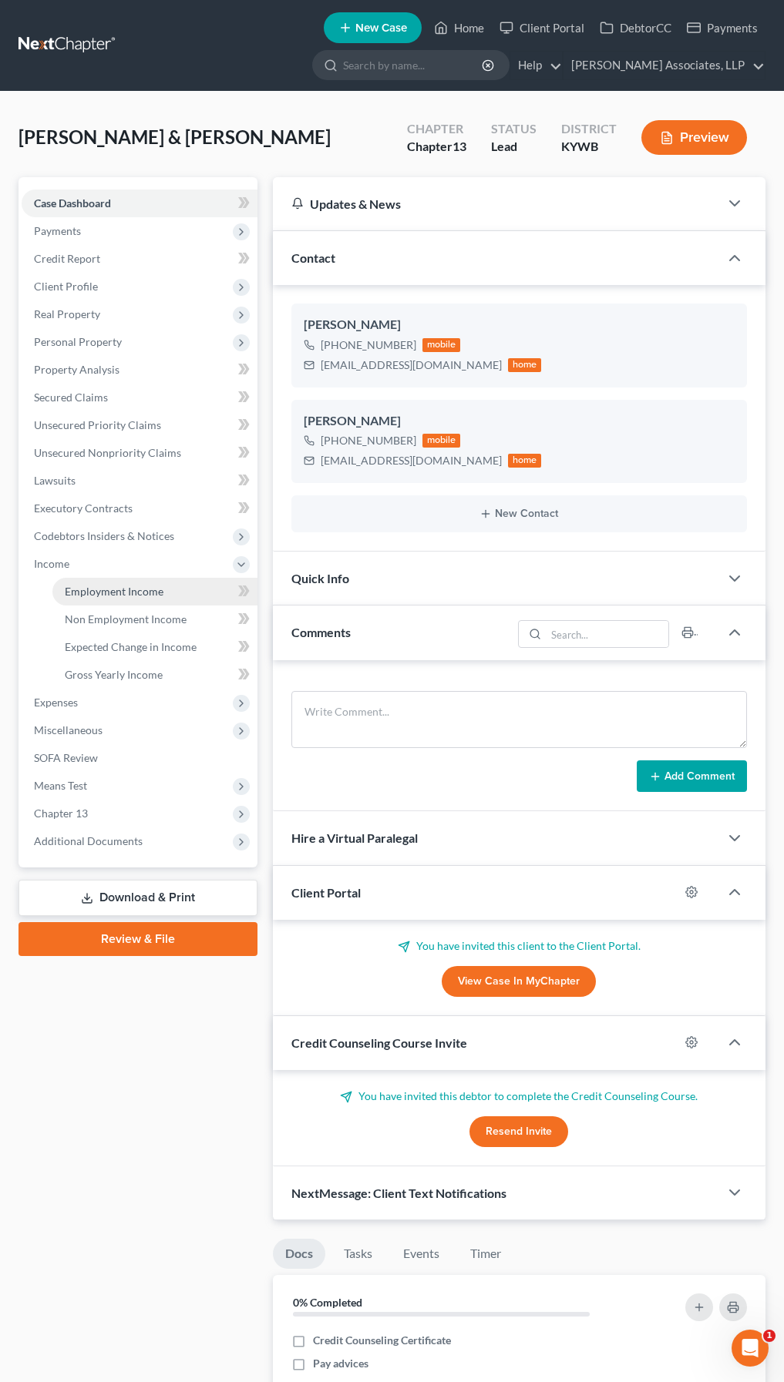
click at [86, 594] on span "Employment Income" at bounding box center [114, 591] width 99 height 13
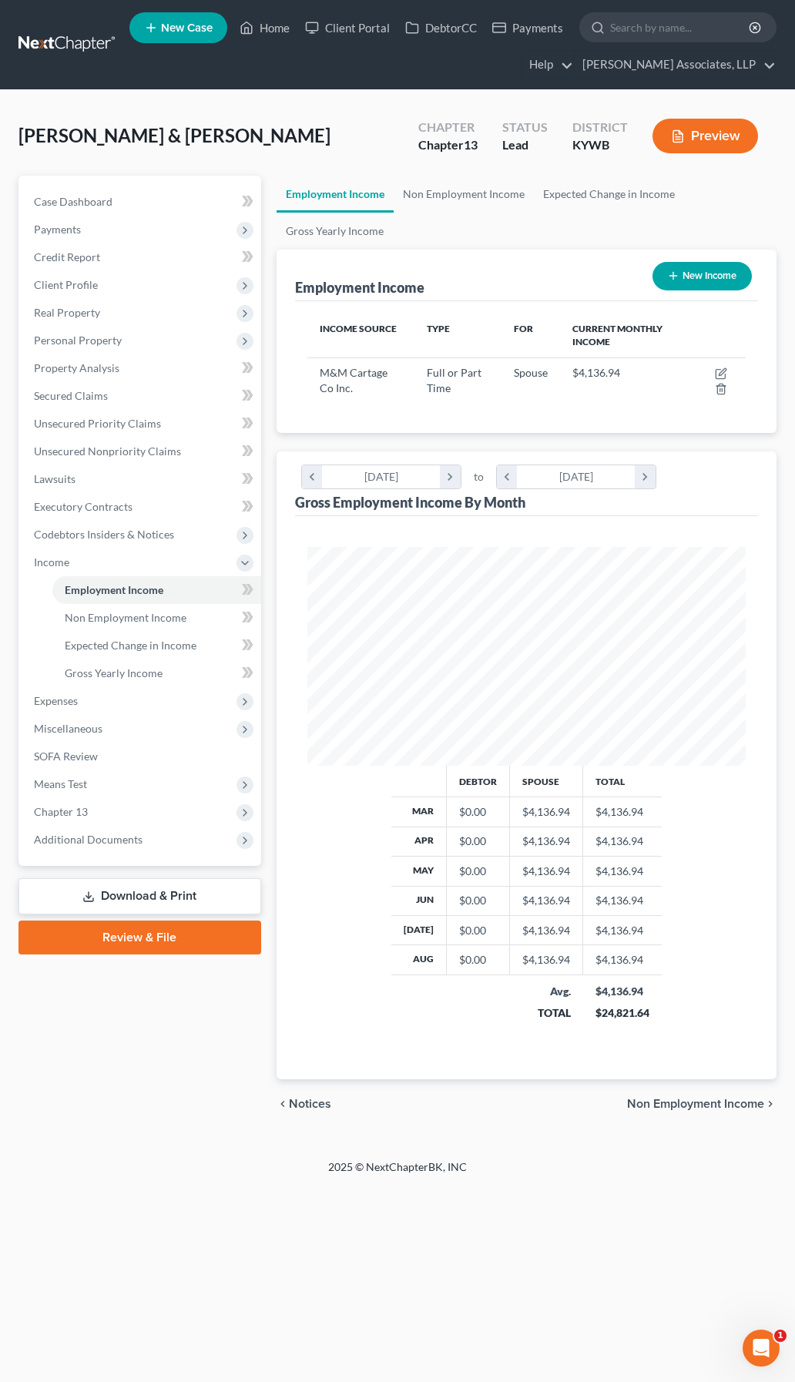
scroll to position [219, 470]
